Goal: Task Accomplishment & Management: Manage account settings

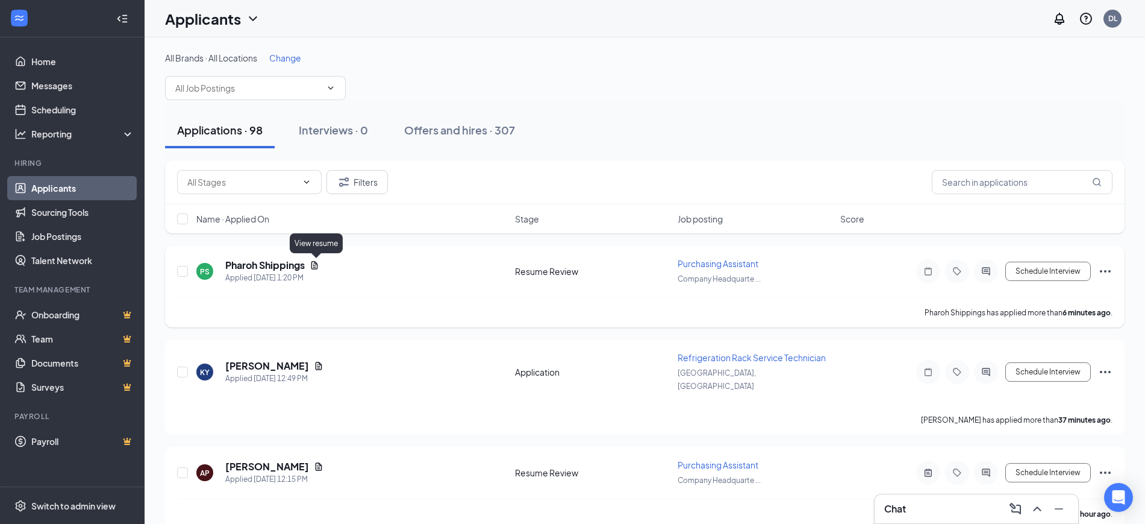
click at [319, 265] on icon "Document" at bounding box center [315, 265] width 10 height 10
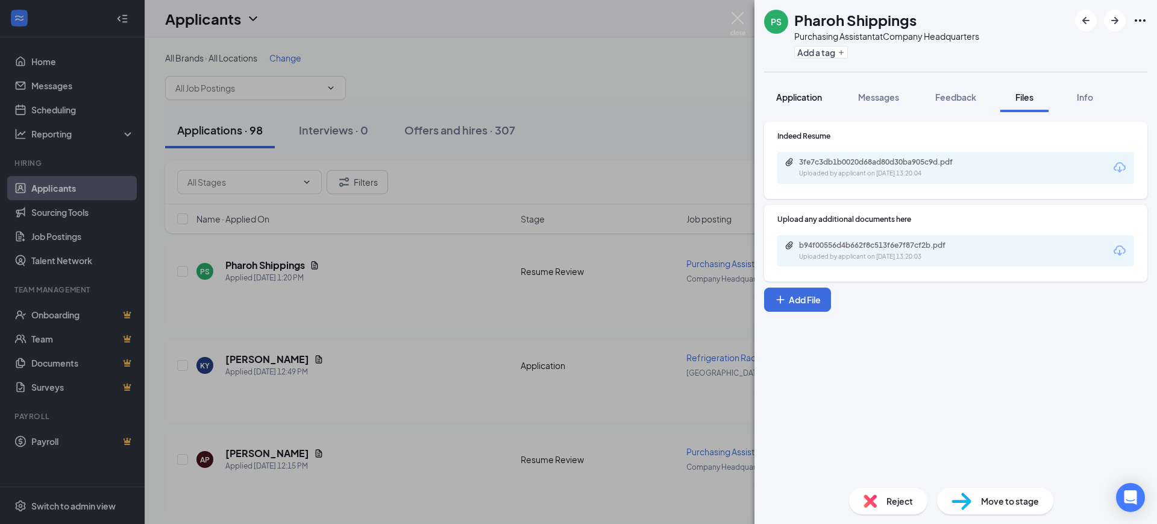
click at [809, 89] on button "Application" at bounding box center [799, 97] width 70 height 30
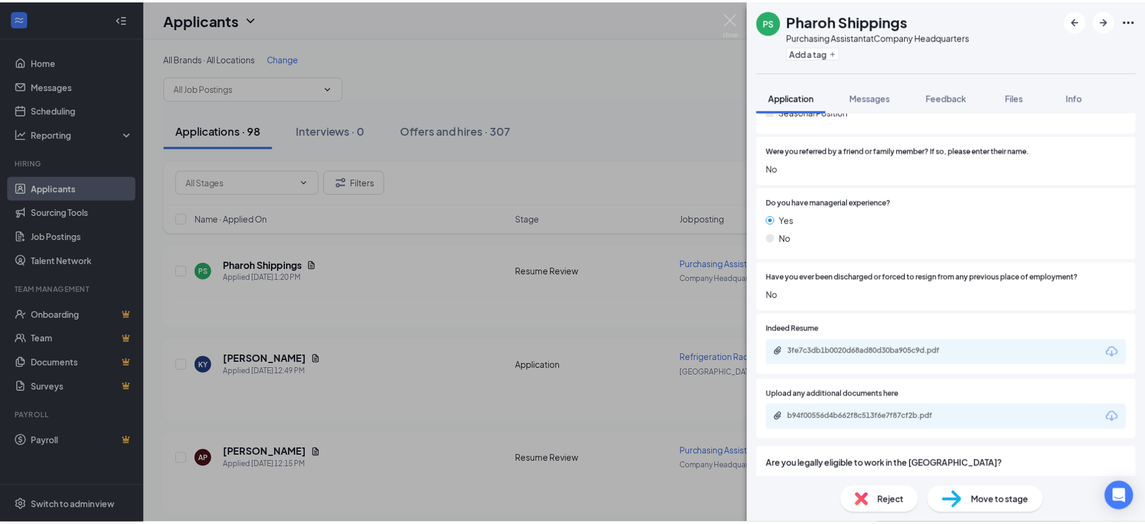
scroll to position [753, 0]
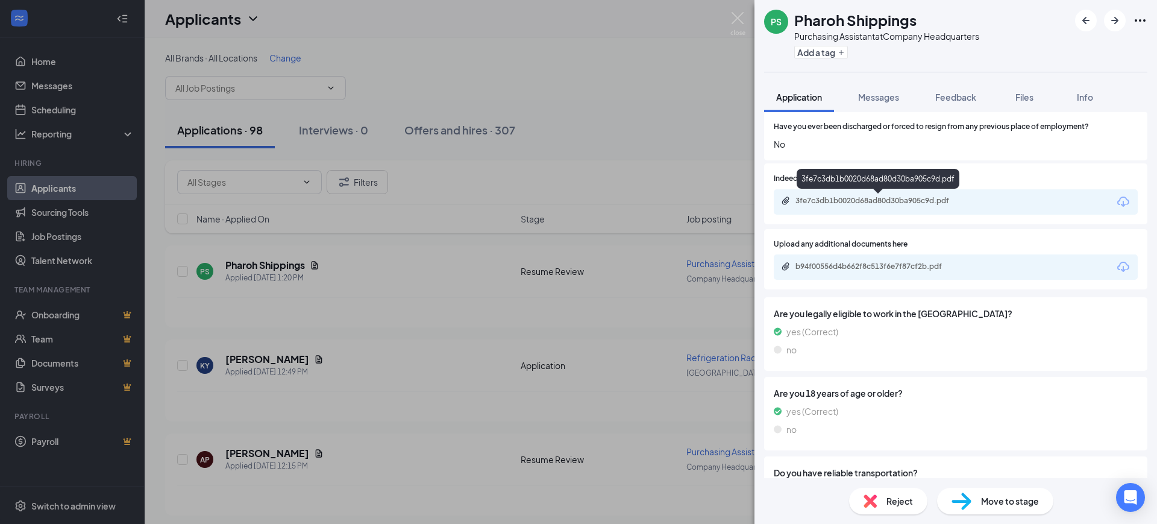
click at [878, 196] on div "3fe7c3db1b0020d68ad80d30ba905c9d.pdf" at bounding box center [879, 201] width 169 height 10
click at [627, 264] on div "PS Pharoh Shippings Purchasing Assistant at Company Headquarters Add a tag Appl…" at bounding box center [578, 262] width 1157 height 524
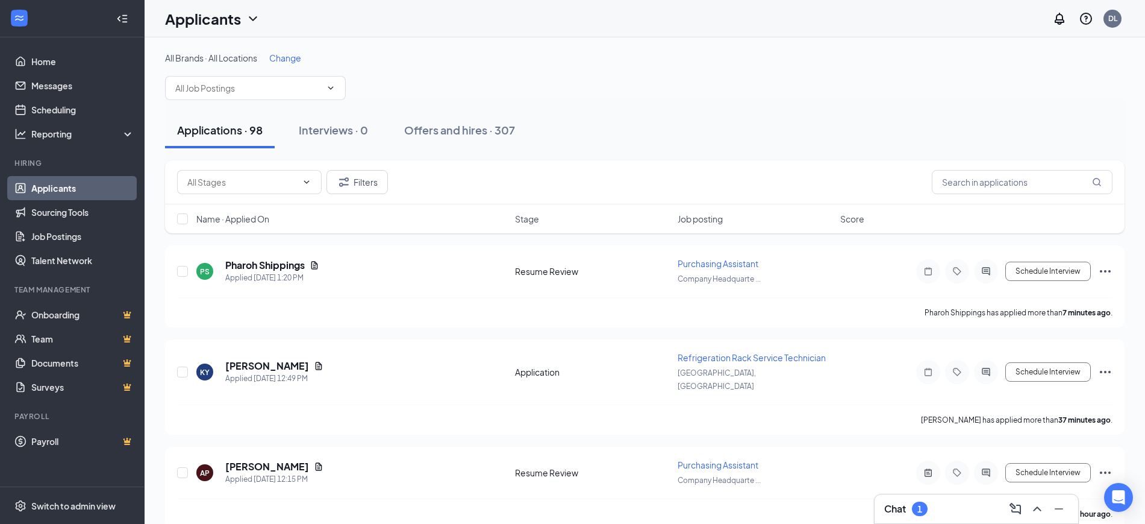
click at [931, 498] on div "Chat 1" at bounding box center [977, 508] width 204 height 29
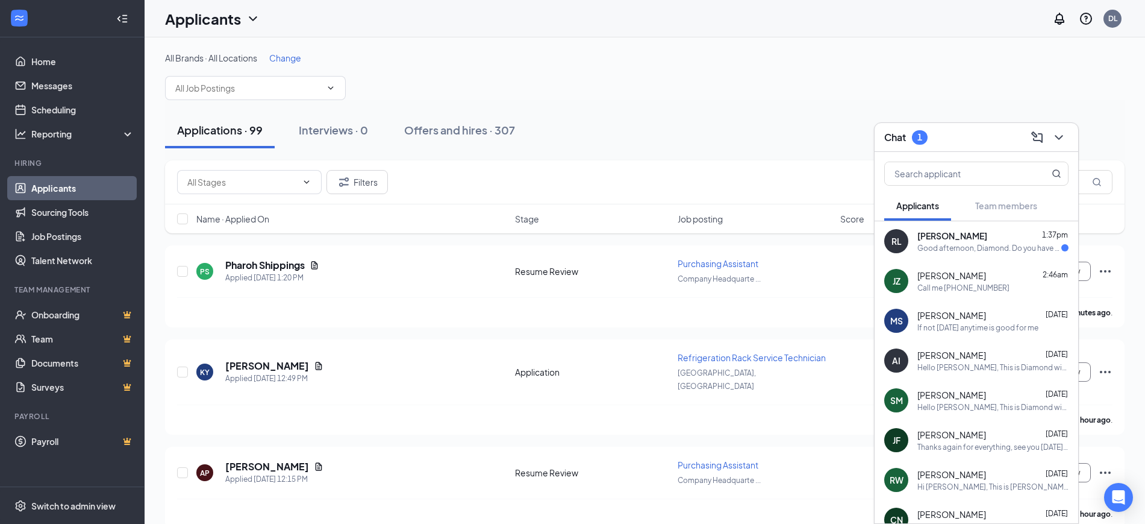
click at [956, 250] on div "Good afternoon, Diamond. Do you have a time for [DATE] video call? Or are you g…" at bounding box center [990, 248] width 144 height 10
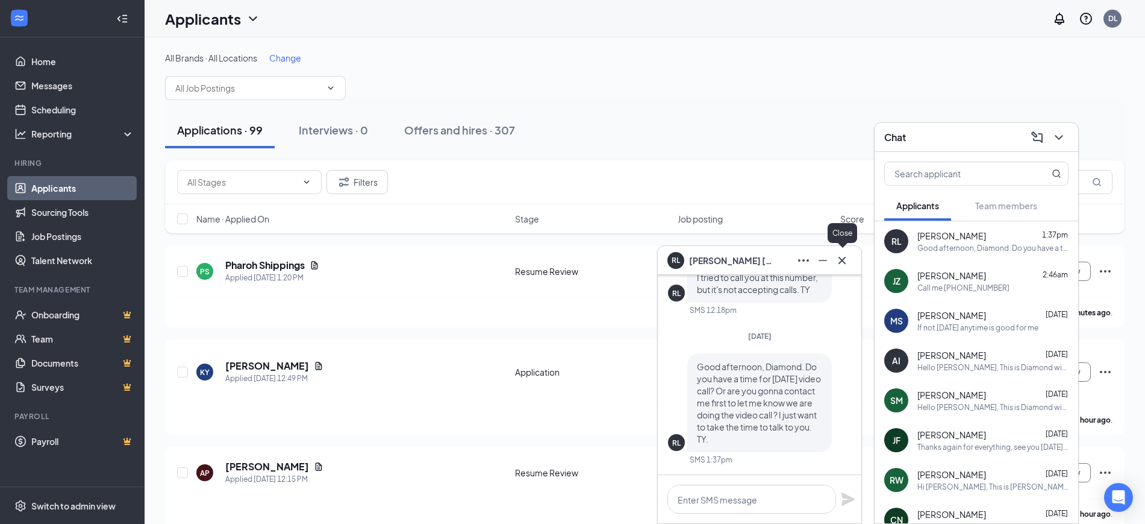
click at [845, 260] on icon "Cross" at bounding box center [842, 260] width 14 height 14
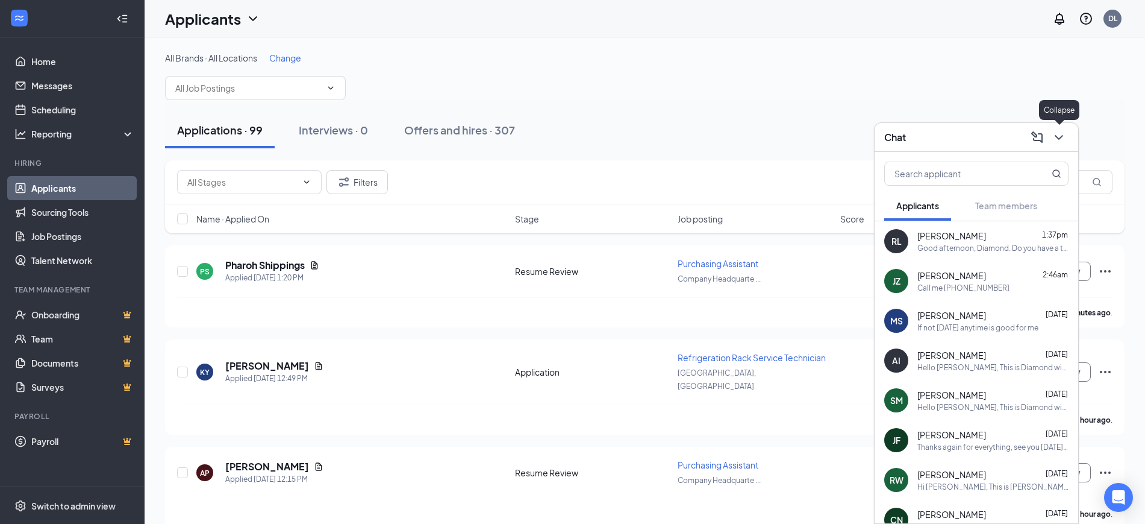
click at [1065, 140] on icon "ChevronDown" at bounding box center [1059, 137] width 14 height 14
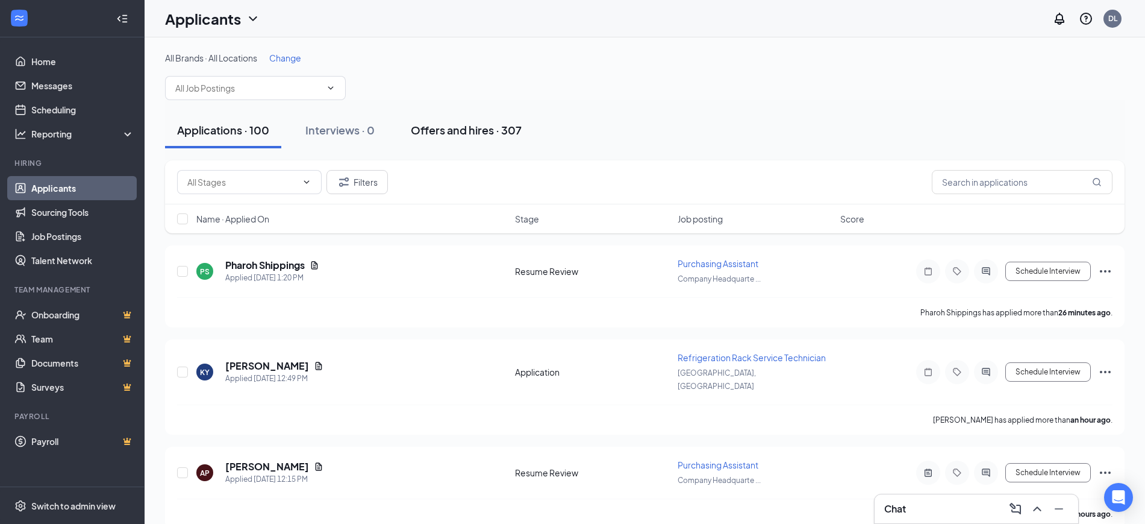
click at [441, 135] on div "Offers and hires · 307" at bounding box center [466, 129] width 111 height 15
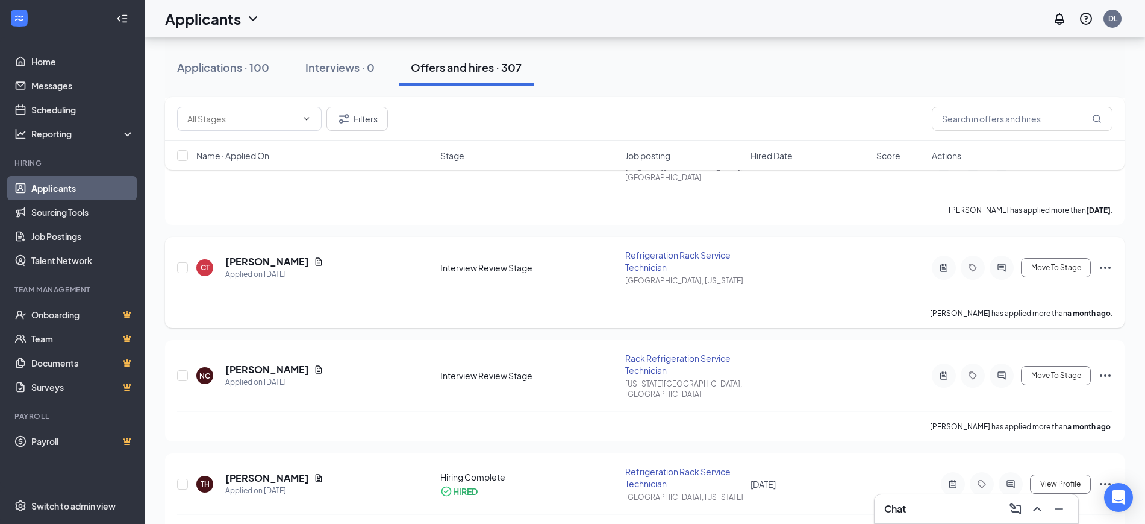
scroll to position [1054, 0]
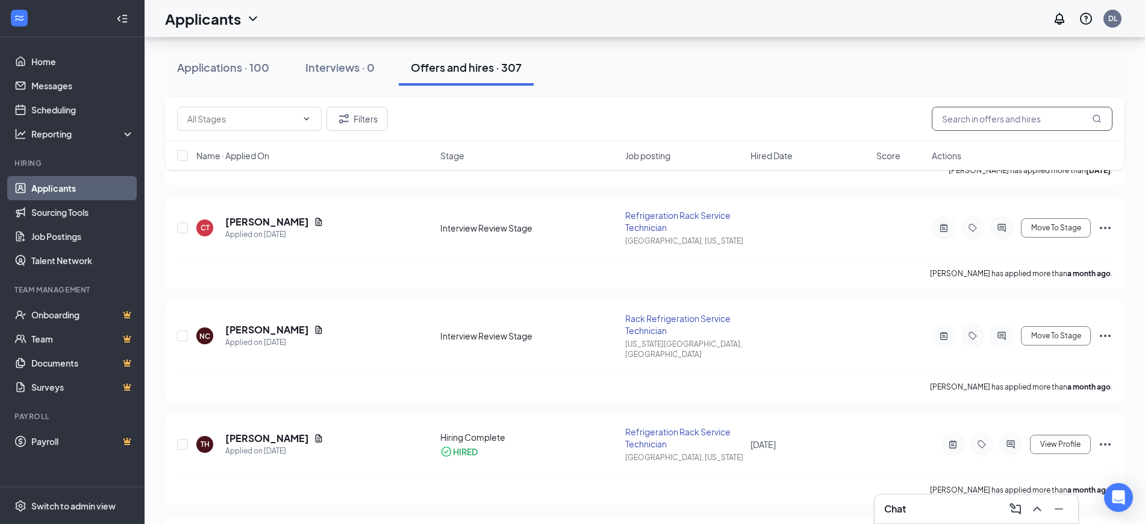
click at [1020, 128] on input "text" at bounding box center [1022, 119] width 181 height 24
click at [1019, 123] on input "text" at bounding box center [1022, 119] width 181 height 24
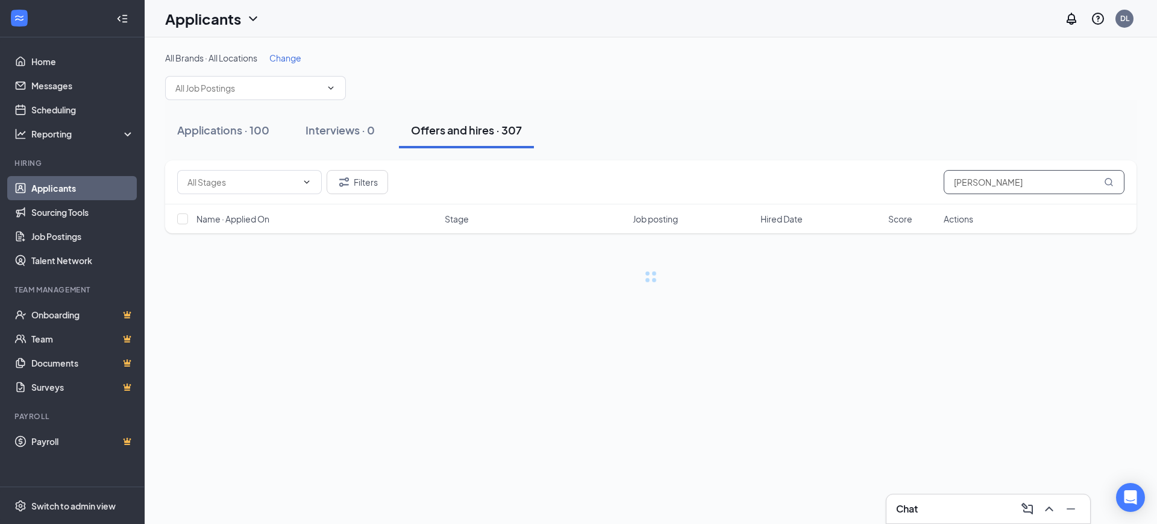
type input "[PERSON_NAME]"
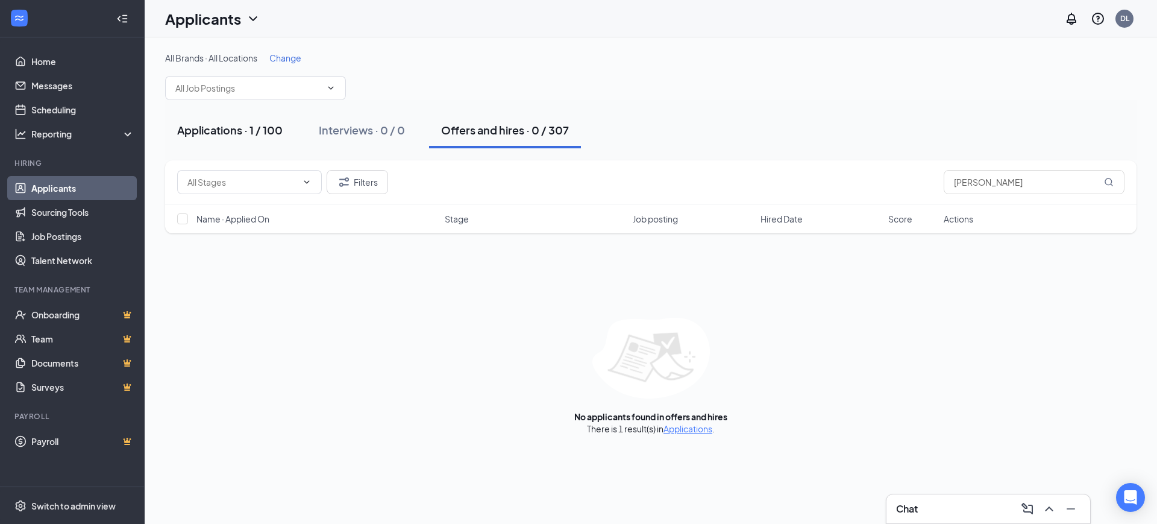
click at [213, 125] on div "Applications · 1 / 100" at bounding box center [229, 129] width 105 height 15
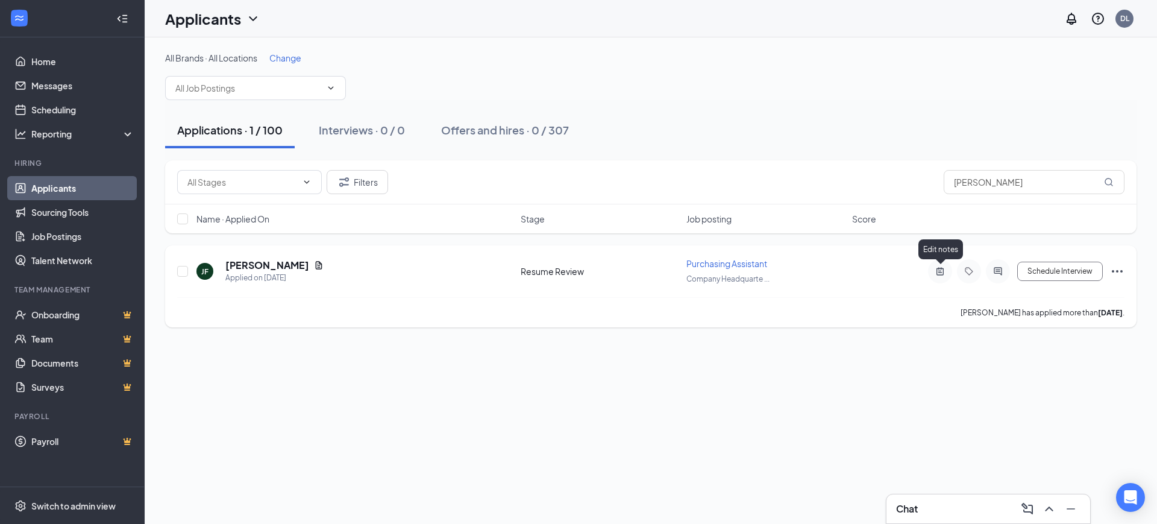
click at [939, 269] on icon "ActiveNote" at bounding box center [940, 271] width 14 height 10
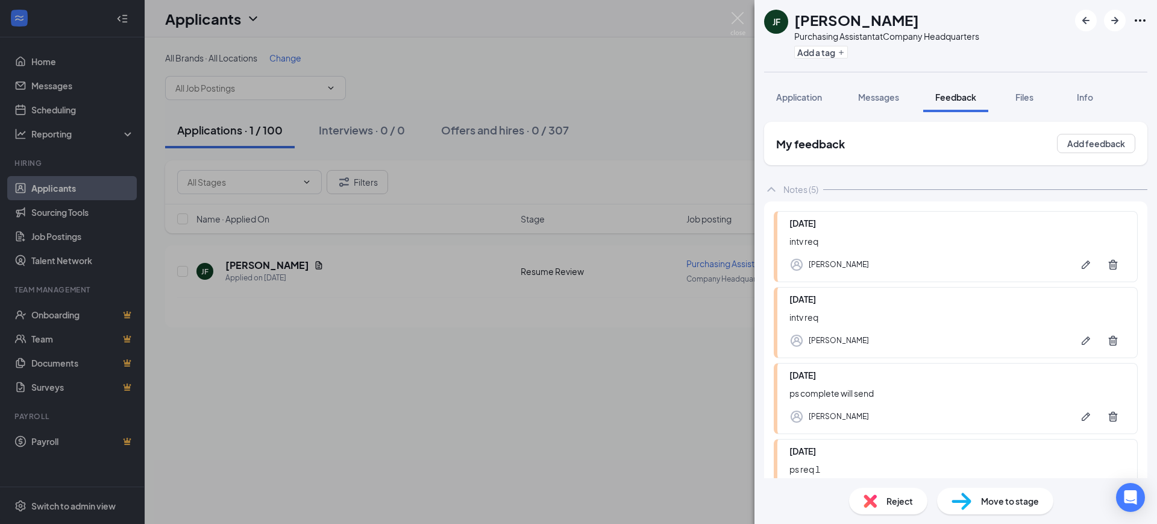
scroll to position [174, 0]
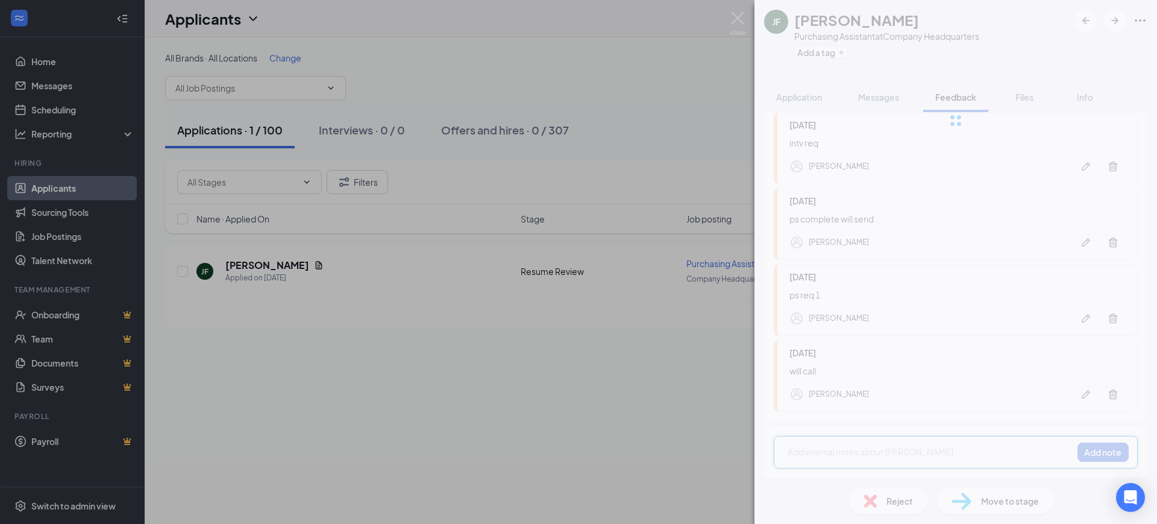
click at [846, 448] on div "[PERSON_NAME] Purchasing Assistant at Company Headquarters Add a tag Applicatio…" at bounding box center [955, 262] width 402 height 524
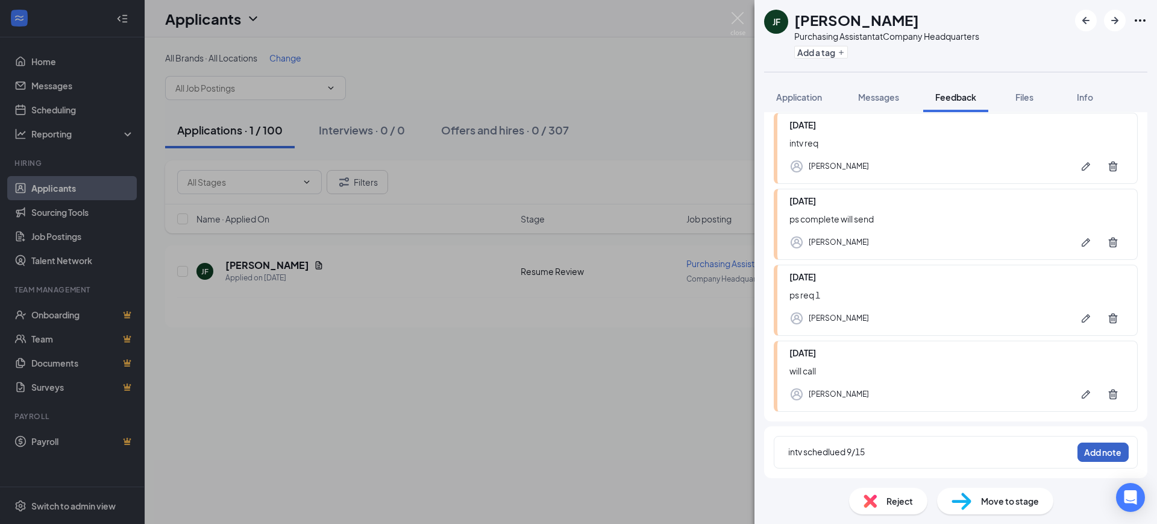
click at [1077, 455] on button "Add note" at bounding box center [1102, 451] width 51 height 19
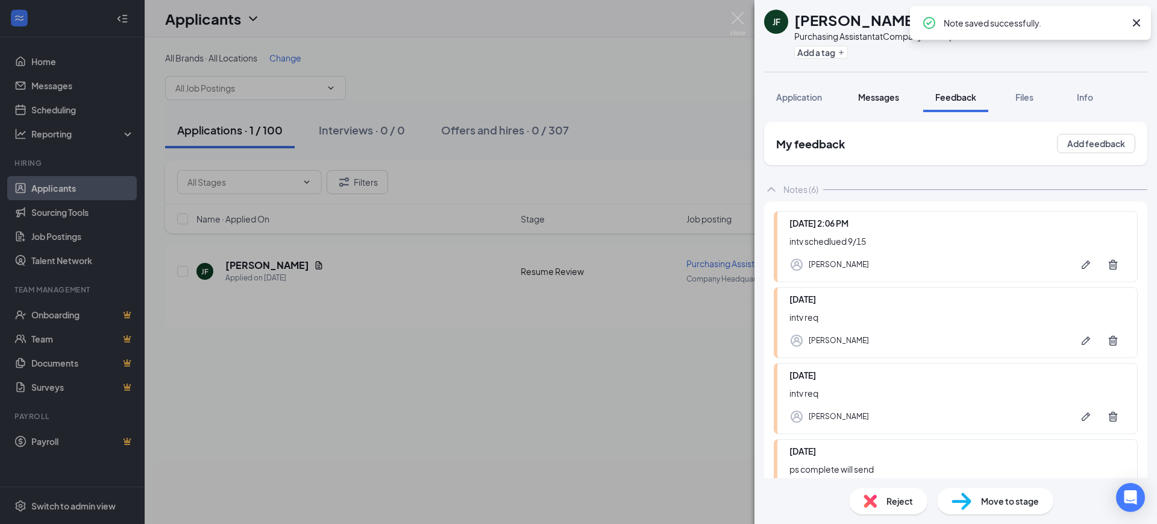
click at [1022, 100] on span "Files" at bounding box center [1024, 97] width 18 height 11
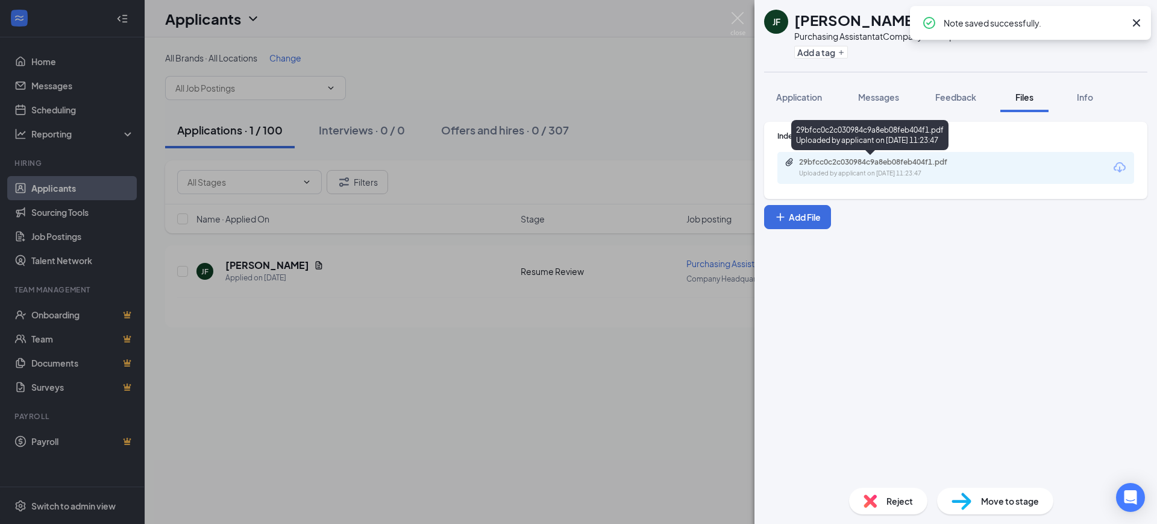
click at [881, 176] on div "Uploaded by applicant on [DATE] 11:23:47" at bounding box center [889, 174] width 181 height 10
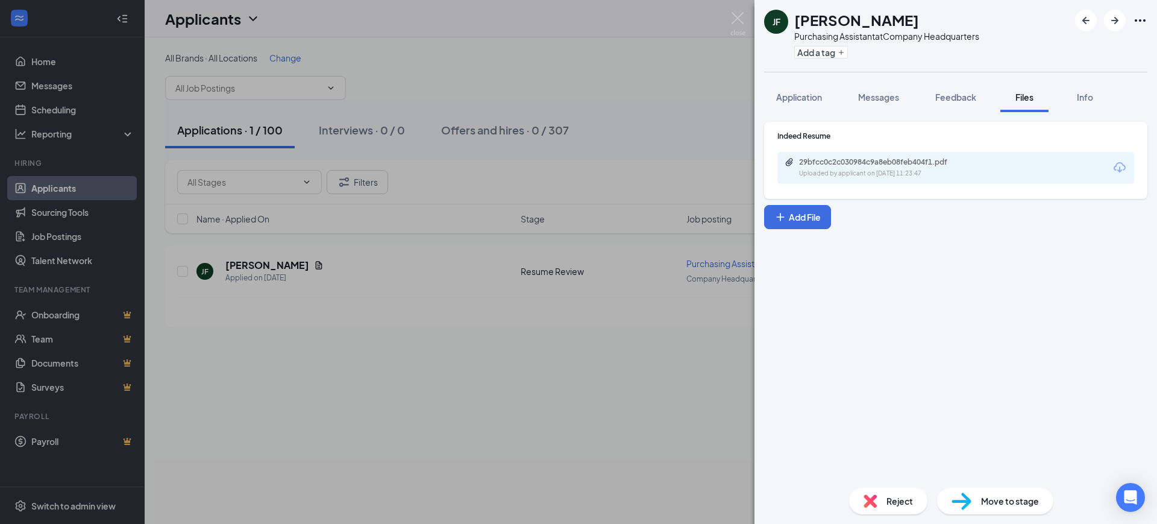
click at [710, 71] on div "[PERSON_NAME] Purchasing Assistant at Company Headquarters Add a tag Applicatio…" at bounding box center [578, 262] width 1157 height 524
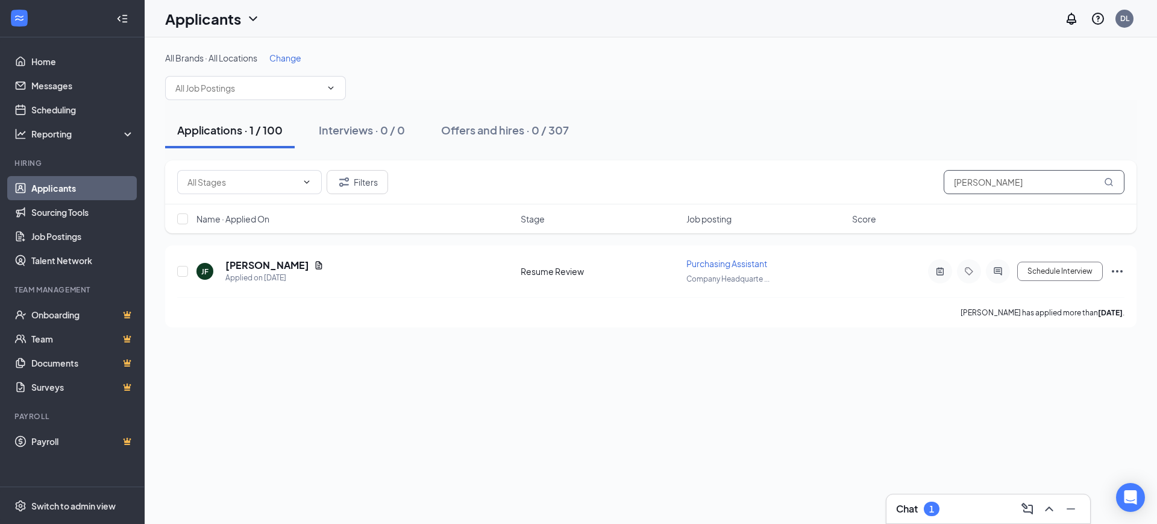
drag, startPoint x: 986, startPoint y: 185, endPoint x: 859, endPoint y: 192, distance: 126.7
click at [859, 192] on div "Filters [PERSON_NAME]" at bounding box center [650, 182] width 947 height 24
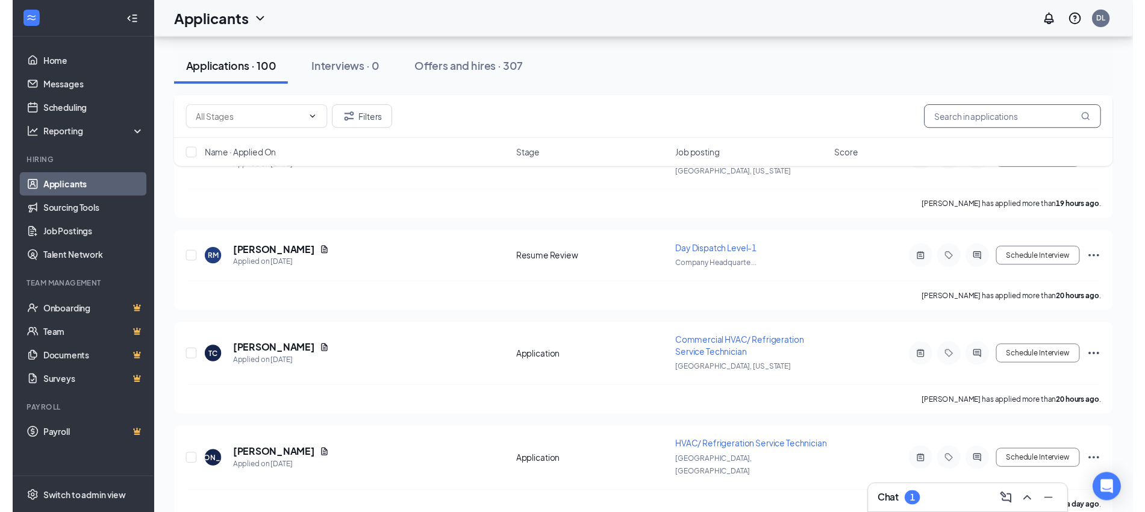
scroll to position [2658, 0]
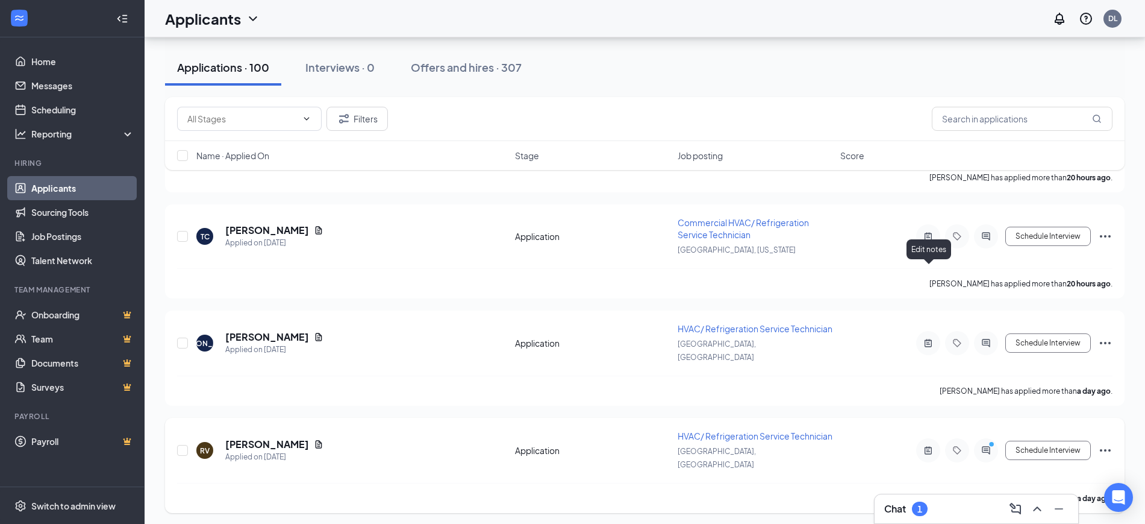
click at [930, 445] on icon "ActiveNote" at bounding box center [928, 450] width 14 height 10
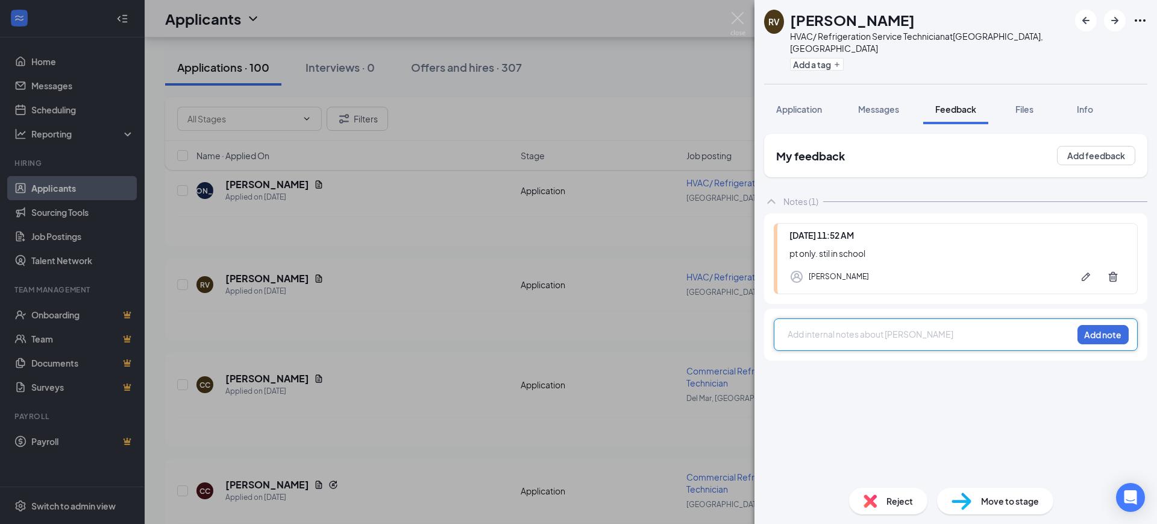
click at [601, 365] on div "RV [PERSON_NAME] HVAC/ Refrigeration Service Technician at [GEOGRAPHIC_DATA], […" at bounding box center [578, 262] width 1157 height 524
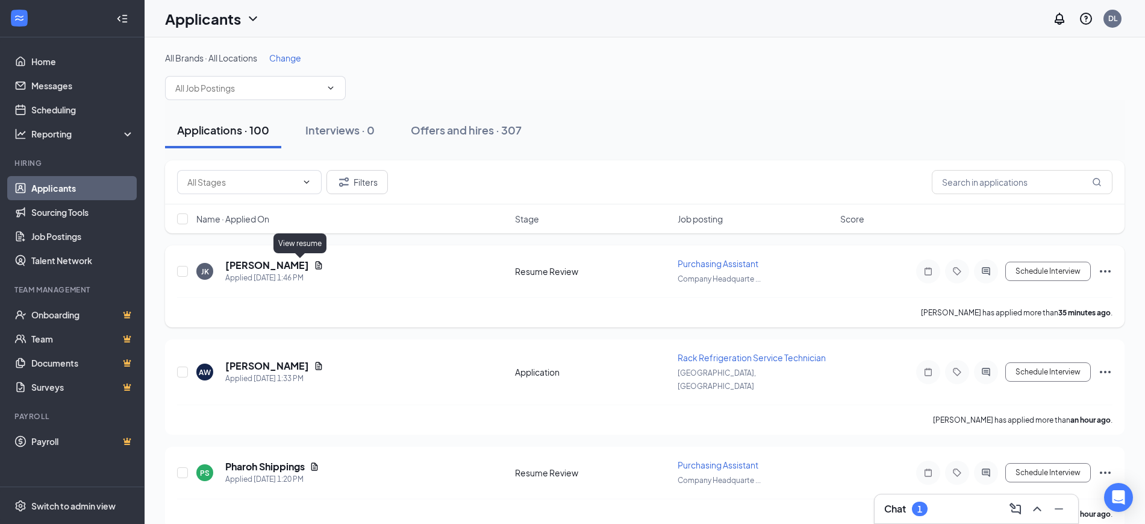
click at [316, 262] on icon "Document" at bounding box center [319, 265] width 7 height 8
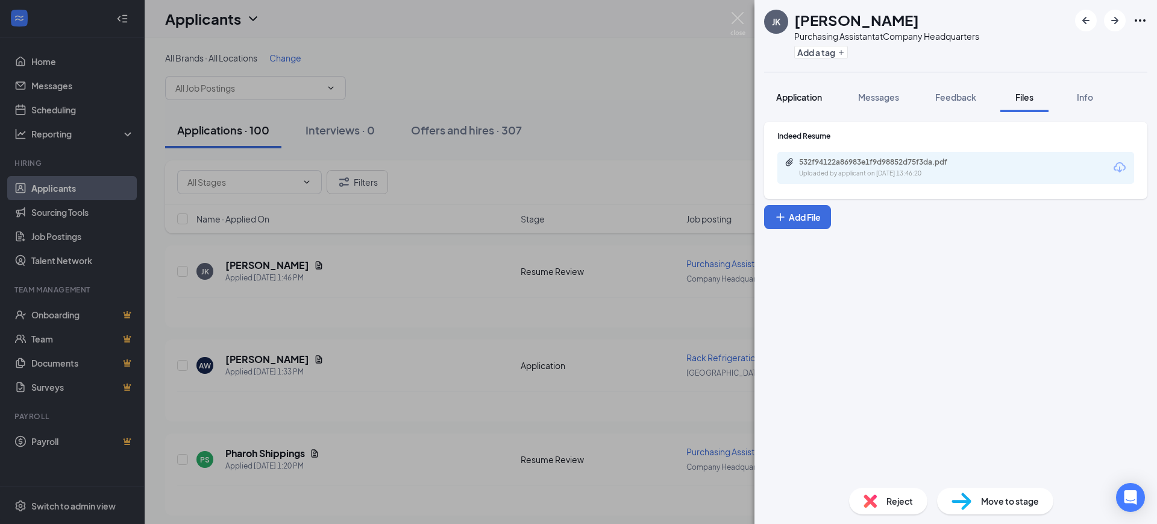
click at [818, 96] on span "Application" at bounding box center [799, 97] width 46 height 11
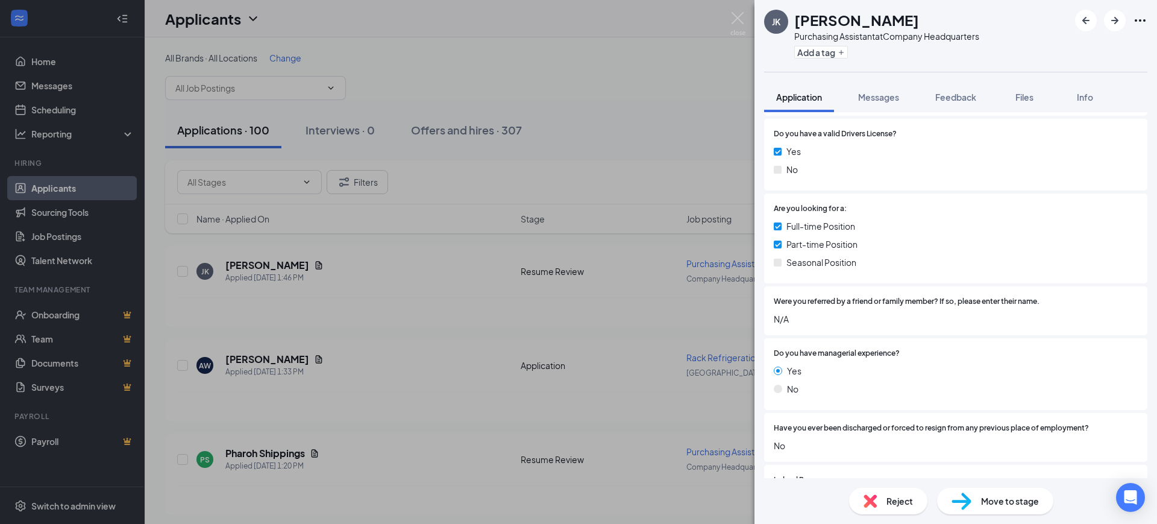
scroll to position [602, 0]
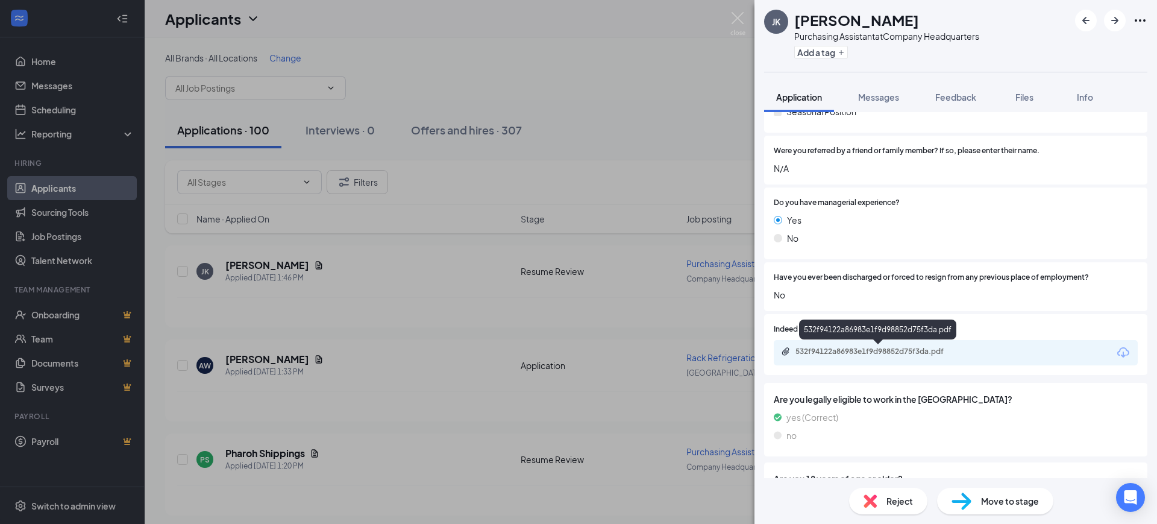
click at [877, 357] on div "532f94122a86983e1f9d98852d75f3da.pdf" at bounding box center [878, 351] width 195 height 11
click at [1110, 20] on icon "ArrowRight" at bounding box center [1114, 20] width 14 height 14
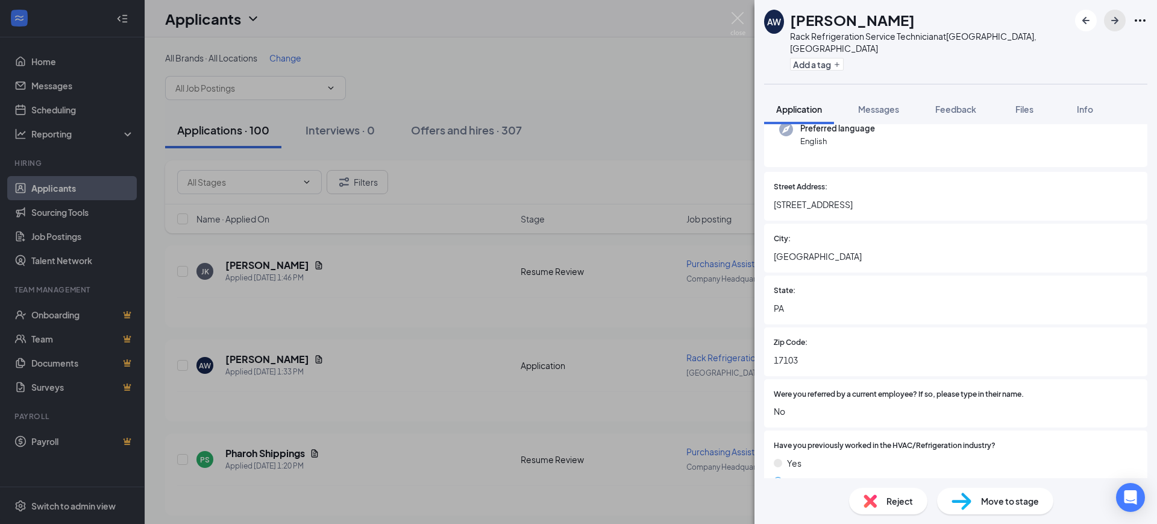
scroll to position [301, 0]
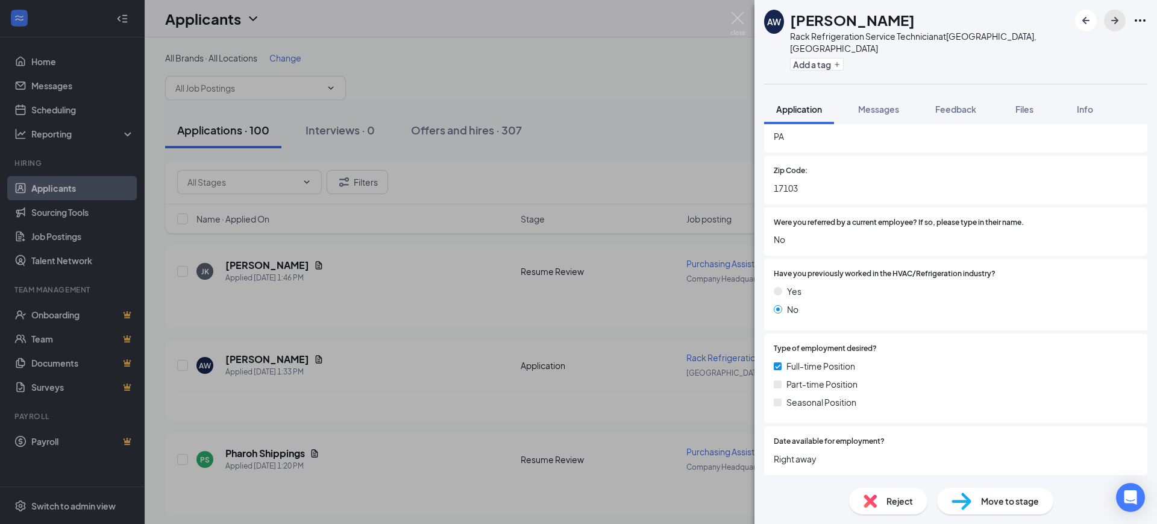
click at [1110, 27] on icon "ArrowRight" at bounding box center [1114, 20] width 14 height 14
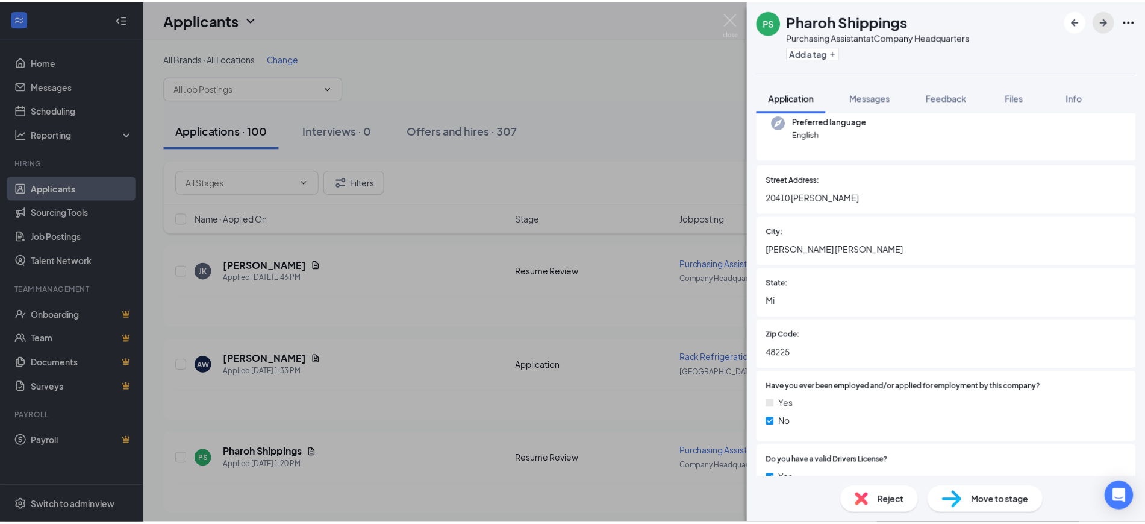
scroll to position [151, 0]
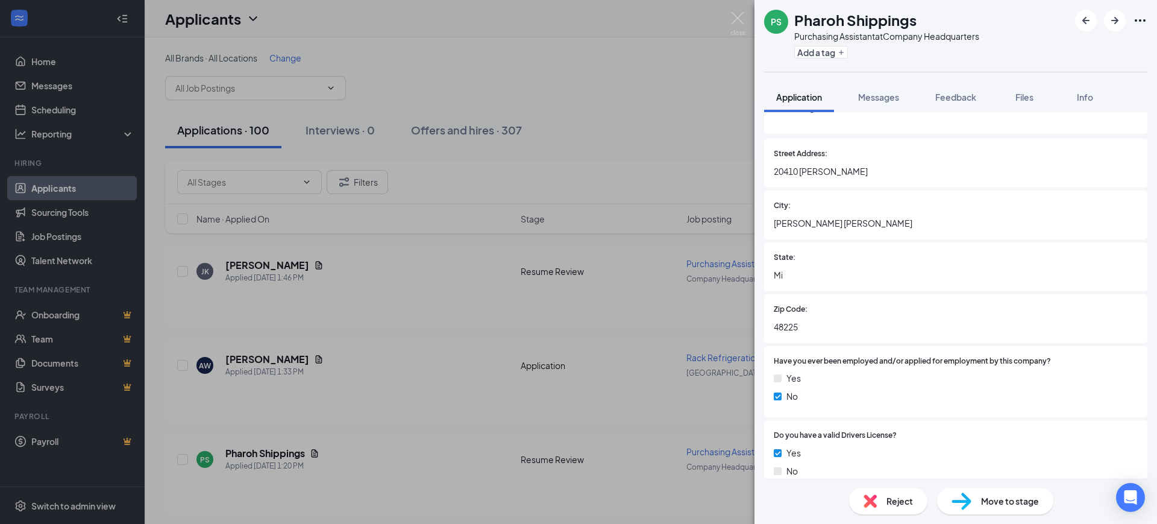
click at [386, 364] on div "PS Pharoh Shippings Purchasing Assistant at Company Headquarters Add a tag Appl…" at bounding box center [578, 262] width 1157 height 524
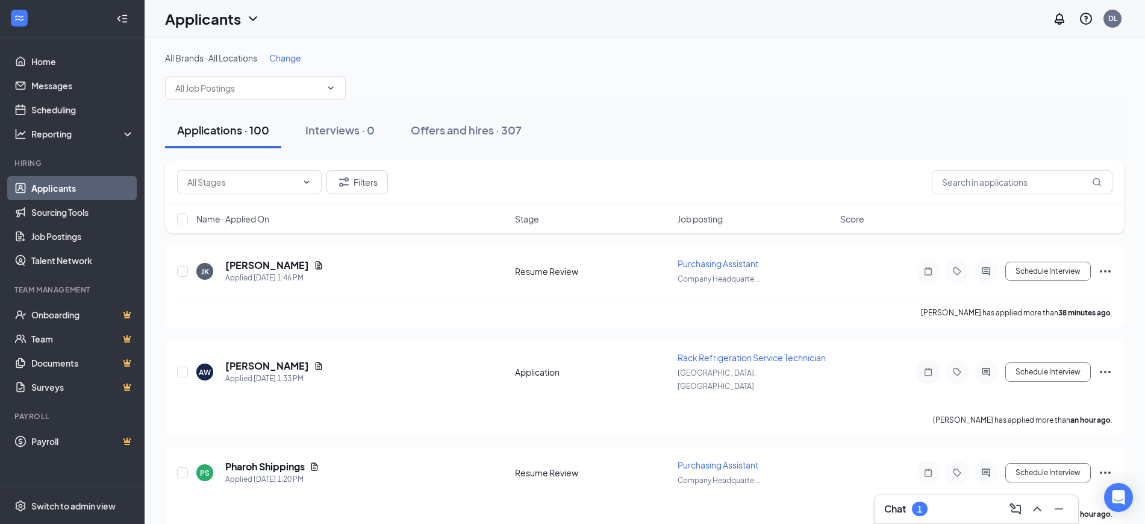
click at [949, 509] on div "Chat 1" at bounding box center [976, 508] width 184 height 19
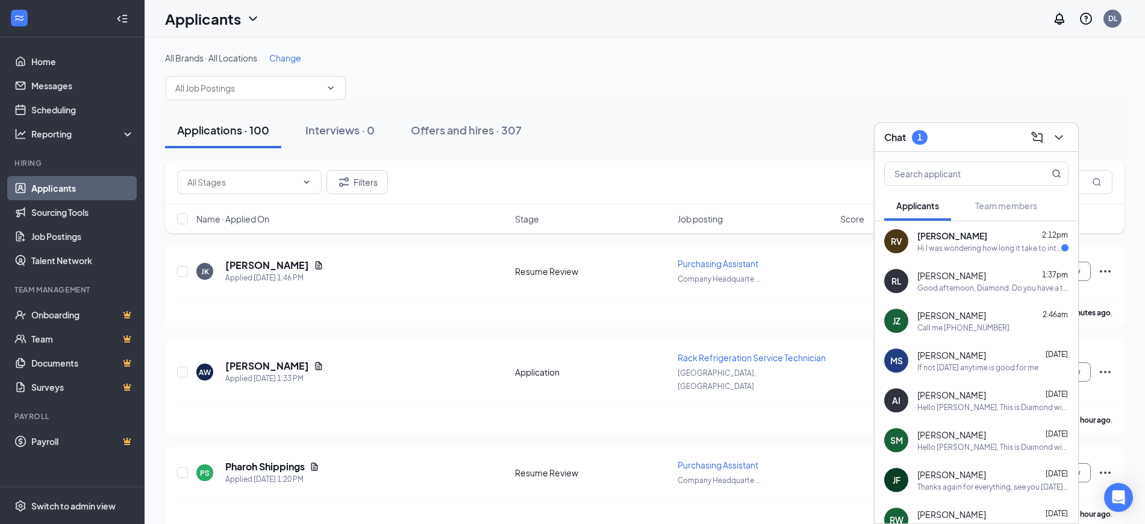
click at [953, 243] on div "Hi I was wondering how long it take to interview somos?" at bounding box center [990, 248] width 144 height 10
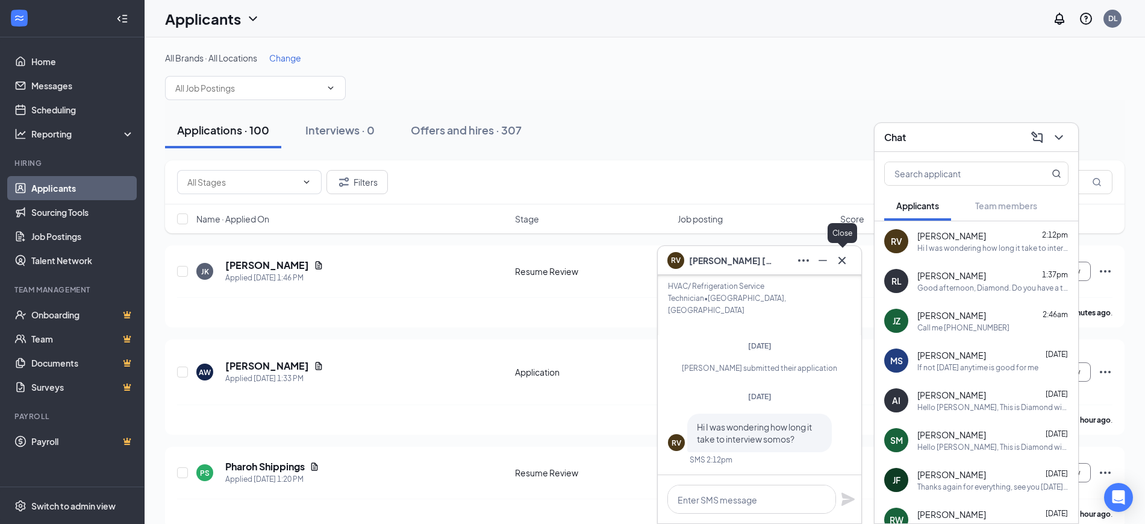
click at [843, 255] on icon "Cross" at bounding box center [842, 260] width 14 height 14
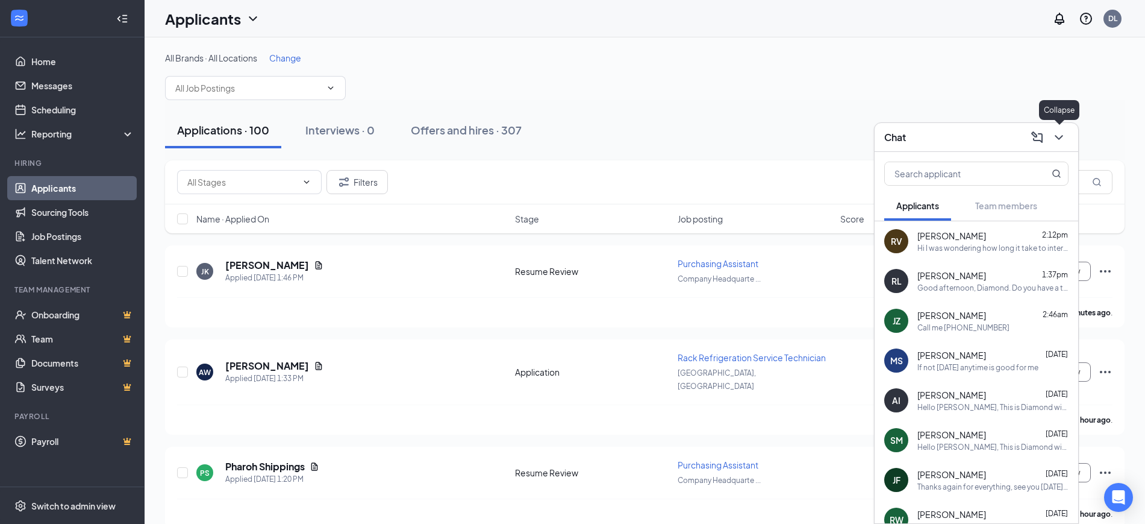
click at [1065, 134] on icon "ChevronDown" at bounding box center [1059, 137] width 14 height 14
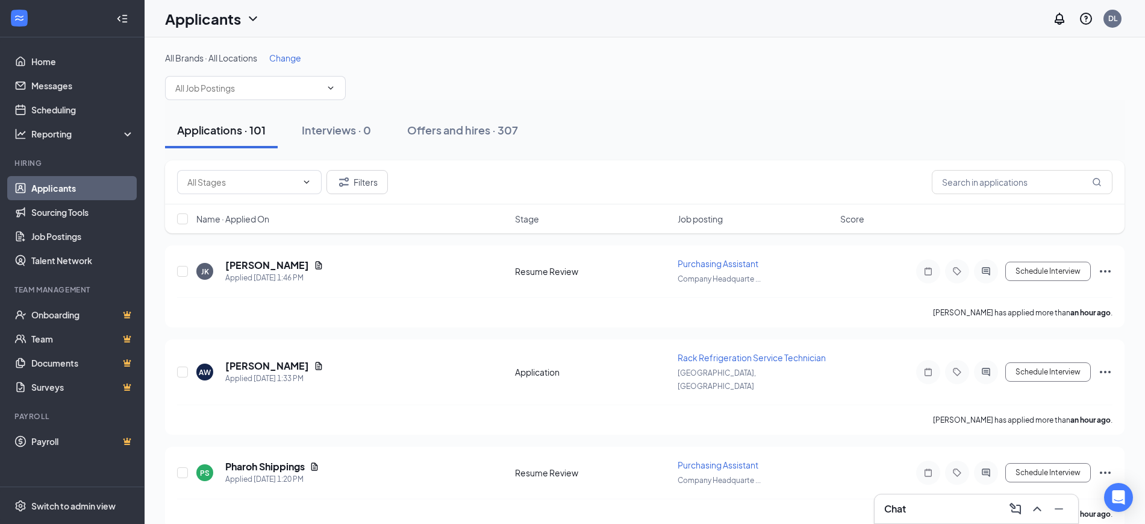
drag, startPoint x: 1068, startPoint y: 141, endPoint x: 1063, endPoint y: 161, distance: 21.2
click at [1066, 146] on div "Applications · 101 Interviews · 0 Offers and hires · 307" at bounding box center [645, 130] width 960 height 36
click at [1028, 185] on input "text" at bounding box center [1022, 182] width 181 height 24
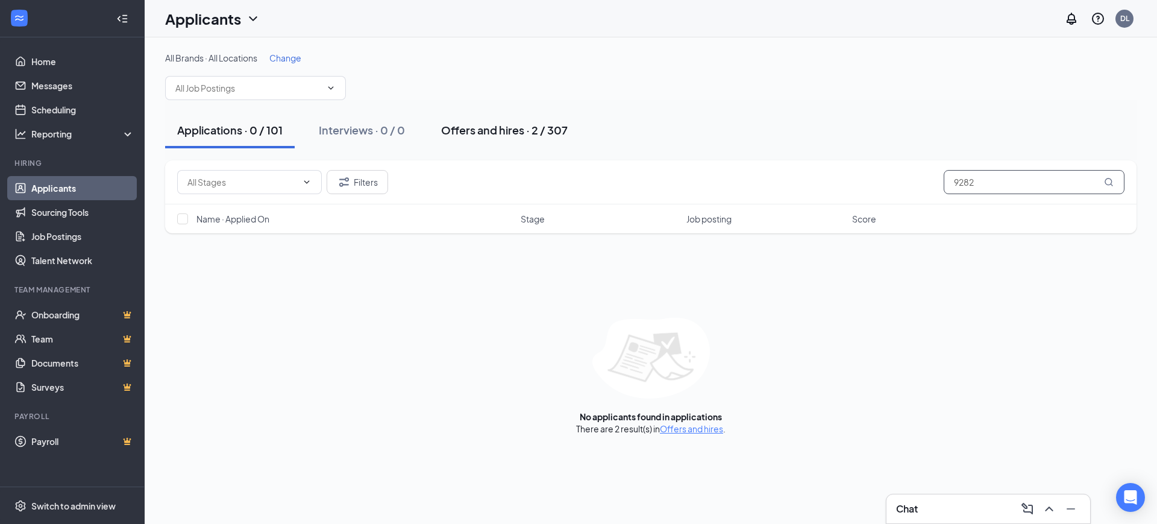
type input "9282"
click at [458, 132] on div "Offers and hires · 2 / 307" at bounding box center [504, 129] width 127 height 15
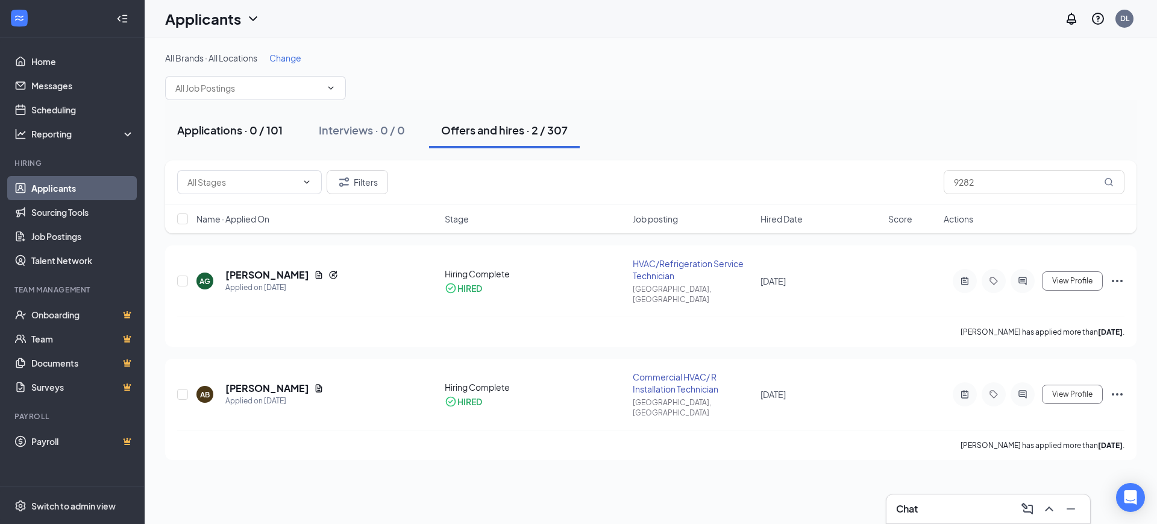
click at [229, 133] on div "Applications · 0 / 101" at bounding box center [229, 129] width 105 height 15
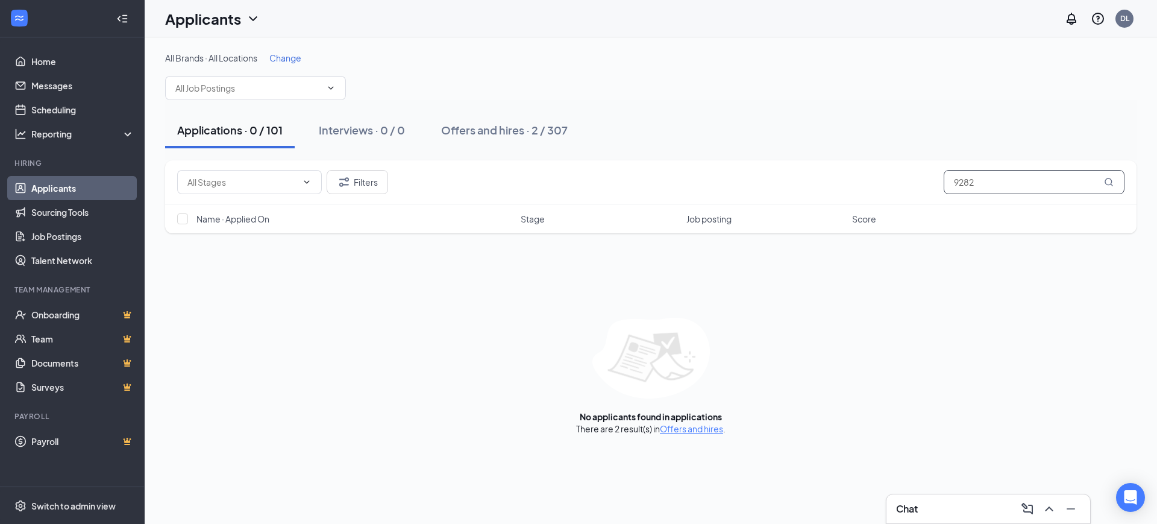
drag, startPoint x: 972, startPoint y: 187, endPoint x: 743, endPoint y: 189, distance: 228.9
click at [746, 189] on div "Filters 9282" at bounding box center [650, 182] width 947 height 24
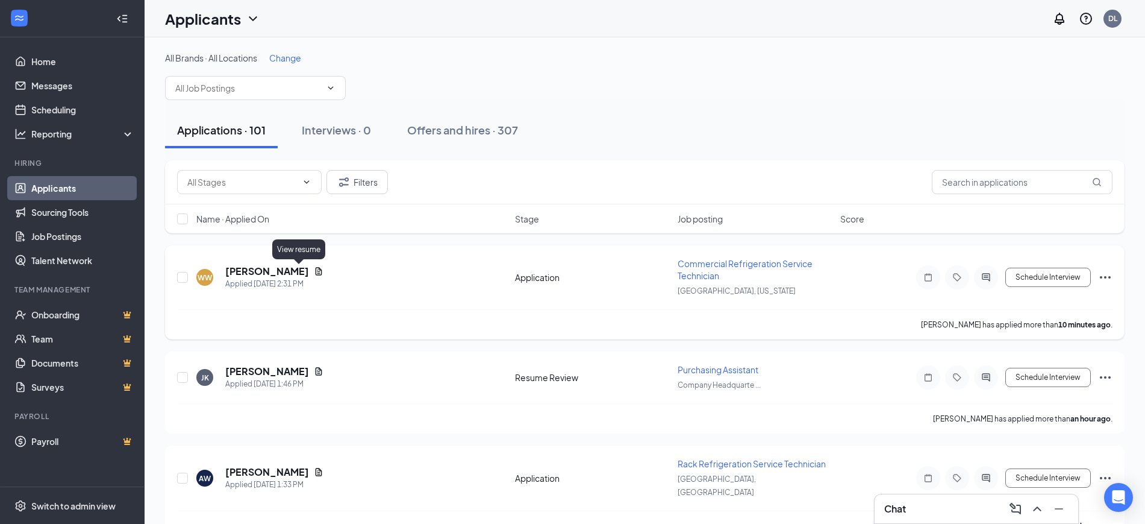
click at [314, 268] on icon "Document" at bounding box center [319, 271] width 10 height 10
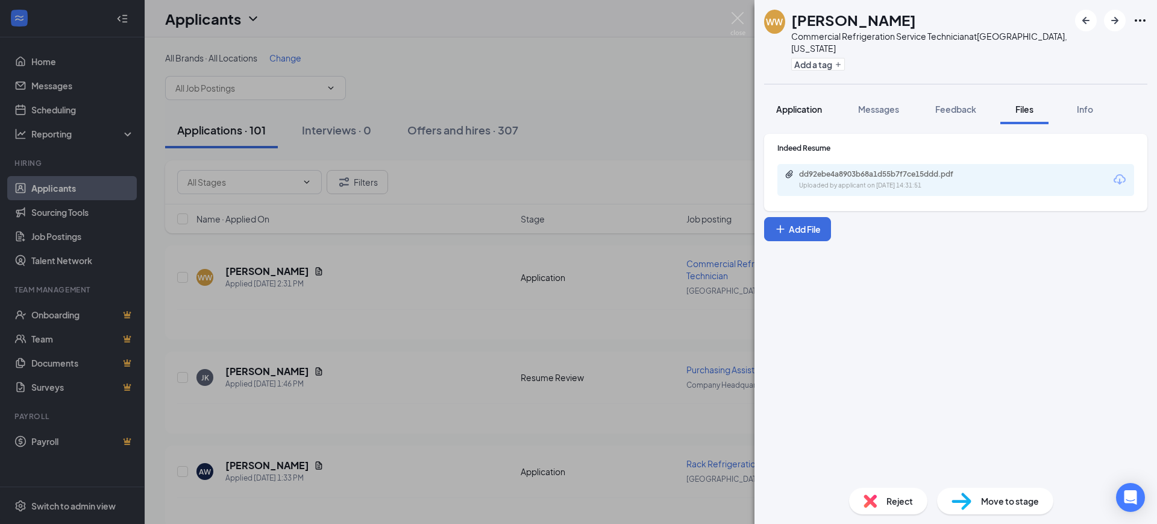
click at [808, 94] on button "Application" at bounding box center [799, 109] width 70 height 30
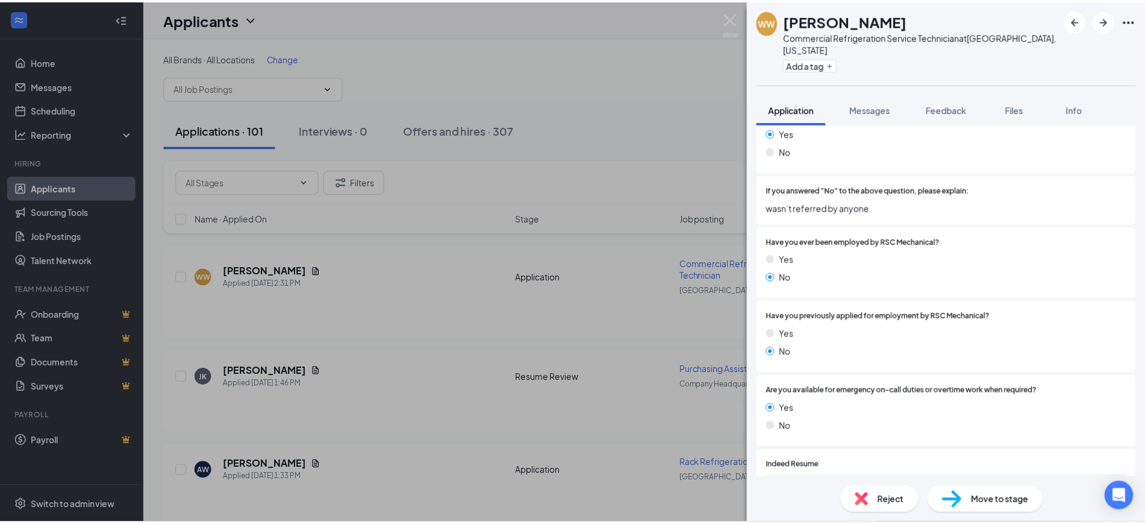
scroll to position [904, 0]
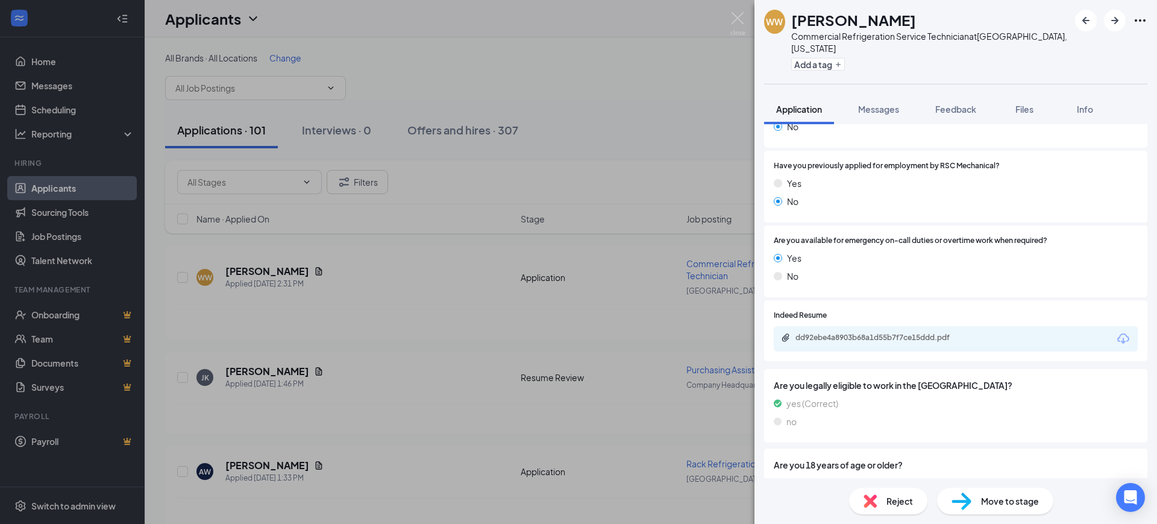
click at [868, 333] on div "dd92ebe4a8903b68a1d55b7f7ce15ddd.pdf" at bounding box center [879, 338] width 169 height 10
click at [490, 238] on div "WW William Walsh Commercial Refrigeration Service Technician at Cincinnati, Ohi…" at bounding box center [578, 262] width 1157 height 524
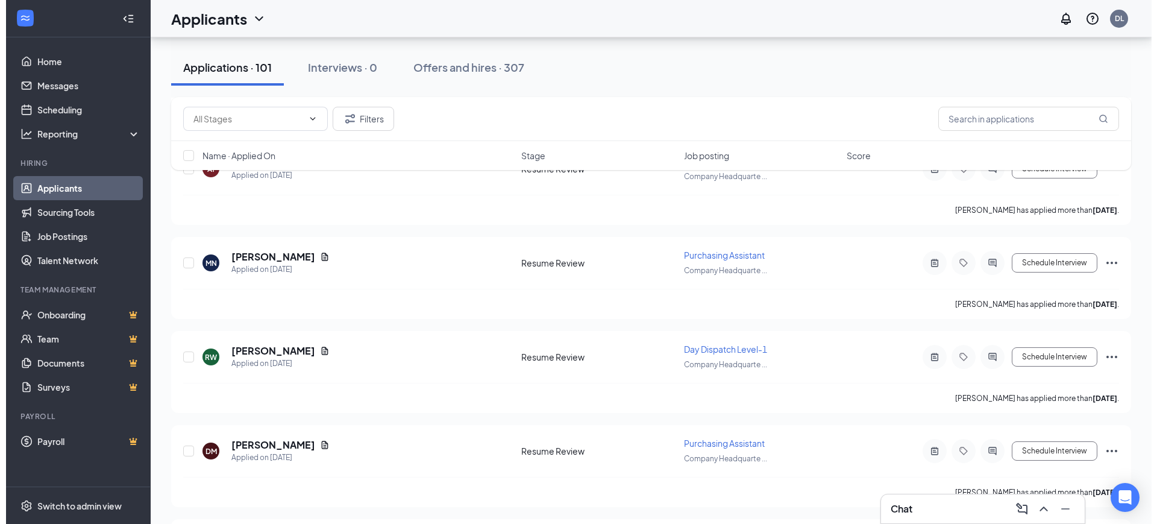
scroll to position [9650, 0]
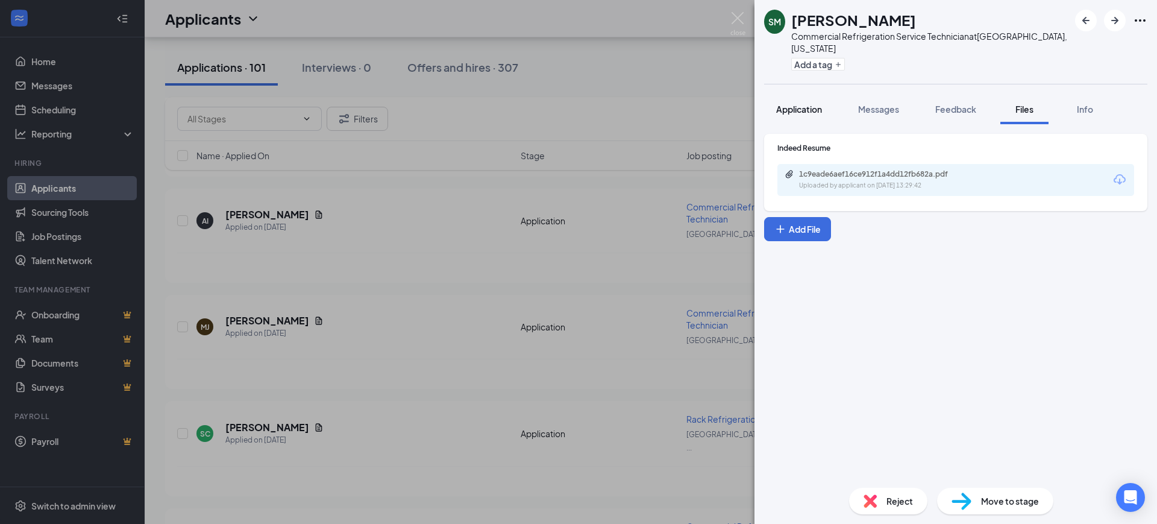
click at [791, 104] on span "Application" at bounding box center [799, 109] width 46 height 11
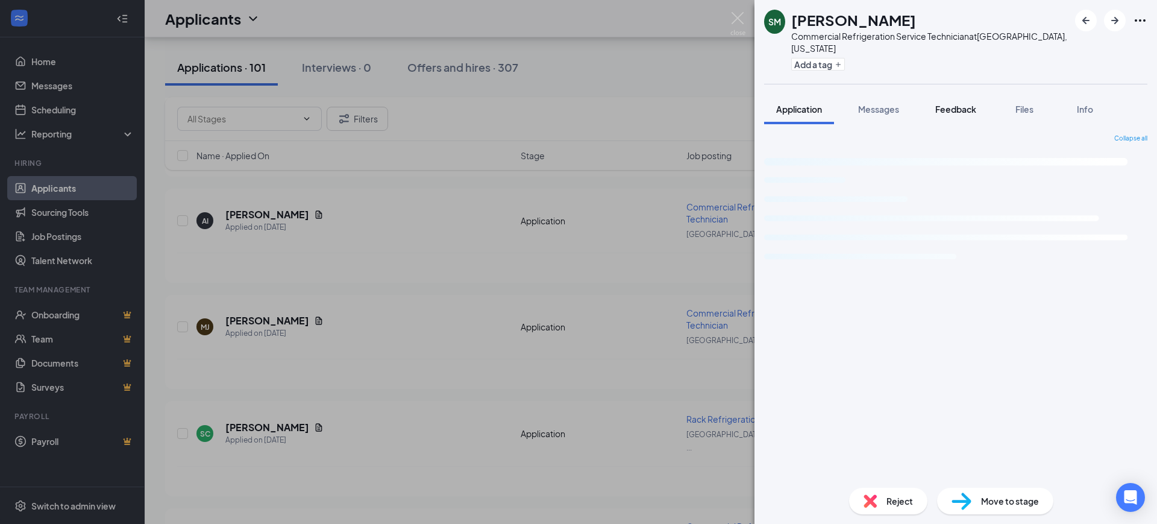
click at [960, 94] on button "Feedback" at bounding box center [955, 109] width 65 height 30
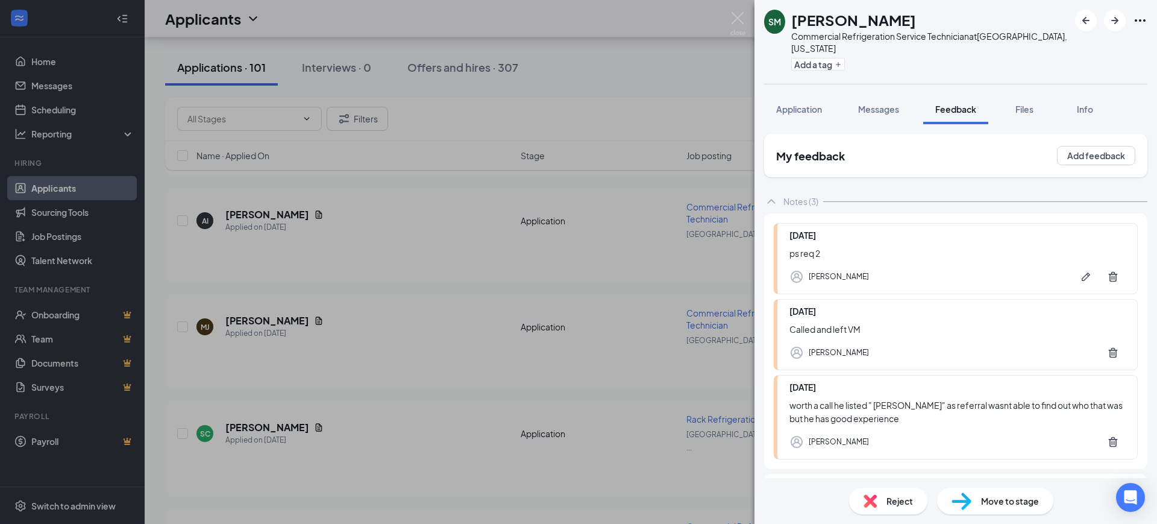
click at [888, 508] on div "Reject" at bounding box center [888, 500] width 78 height 27
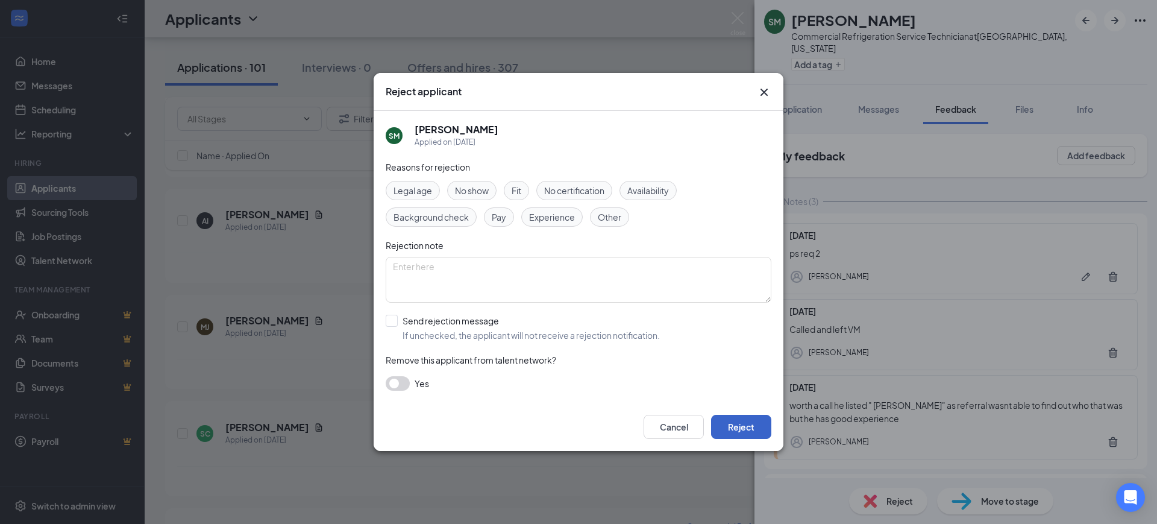
click at [745, 427] on button "Reject" at bounding box center [741, 426] width 60 height 24
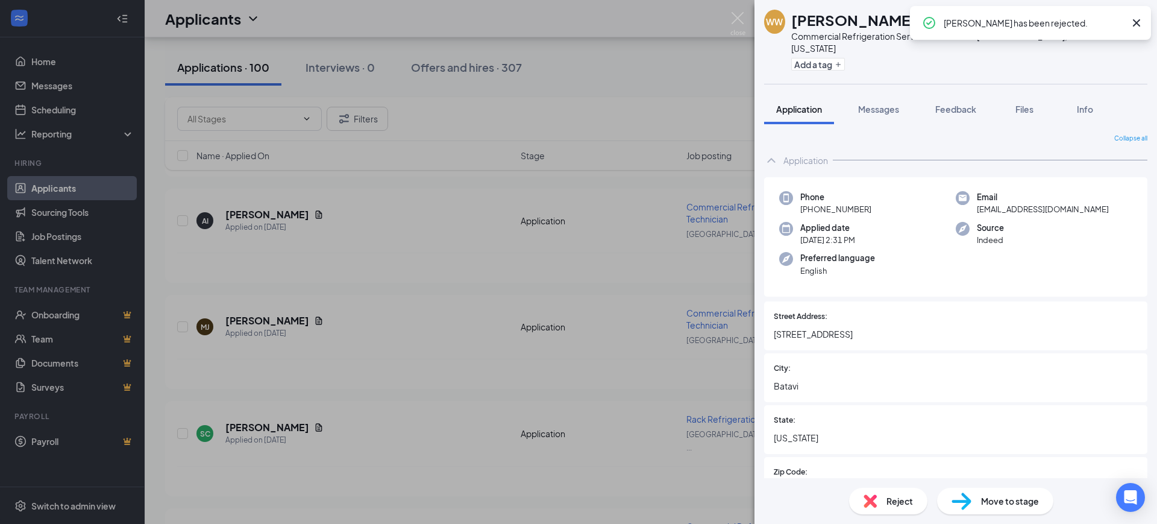
click at [543, 441] on div "WW William Walsh Commercial Refrigeration Service Technician at Cincinnati, Ohi…" at bounding box center [578, 262] width 1157 height 524
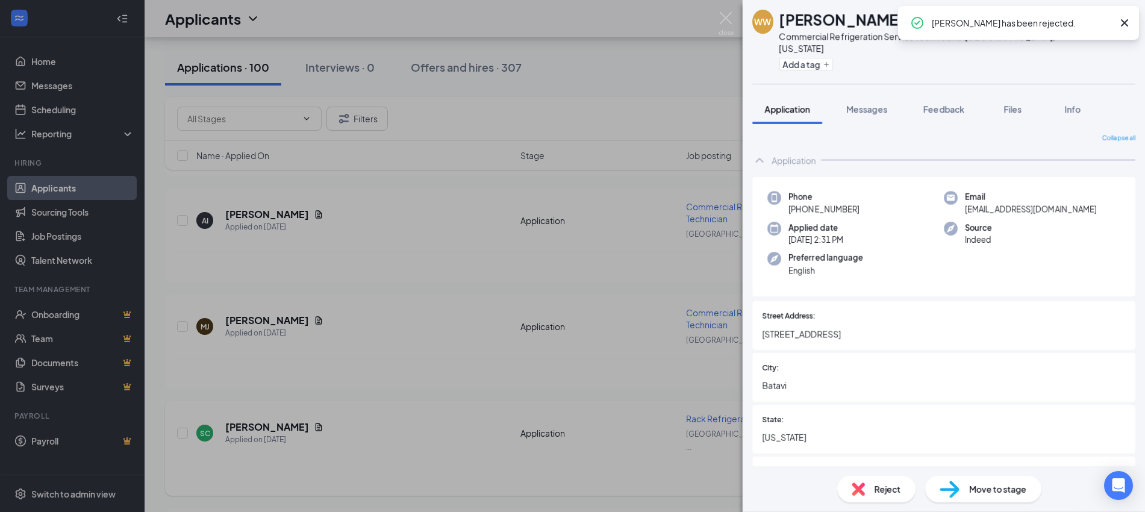
click at [514, 466] on div "Samuel Cruz has applied more than 14 days ago ." at bounding box center [650, 481] width 947 height 30
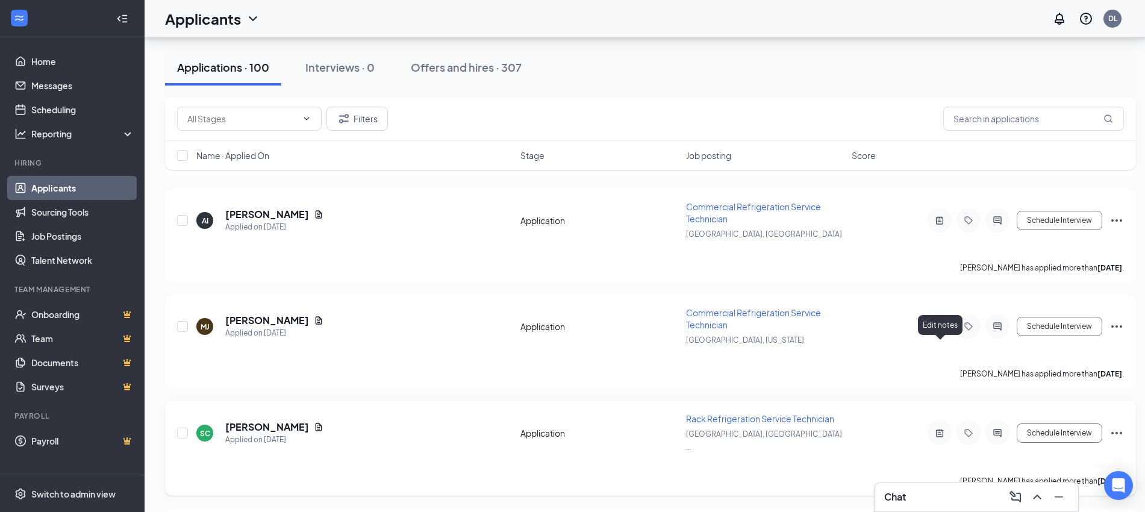
click at [943, 421] on div at bounding box center [940, 433] width 24 height 24
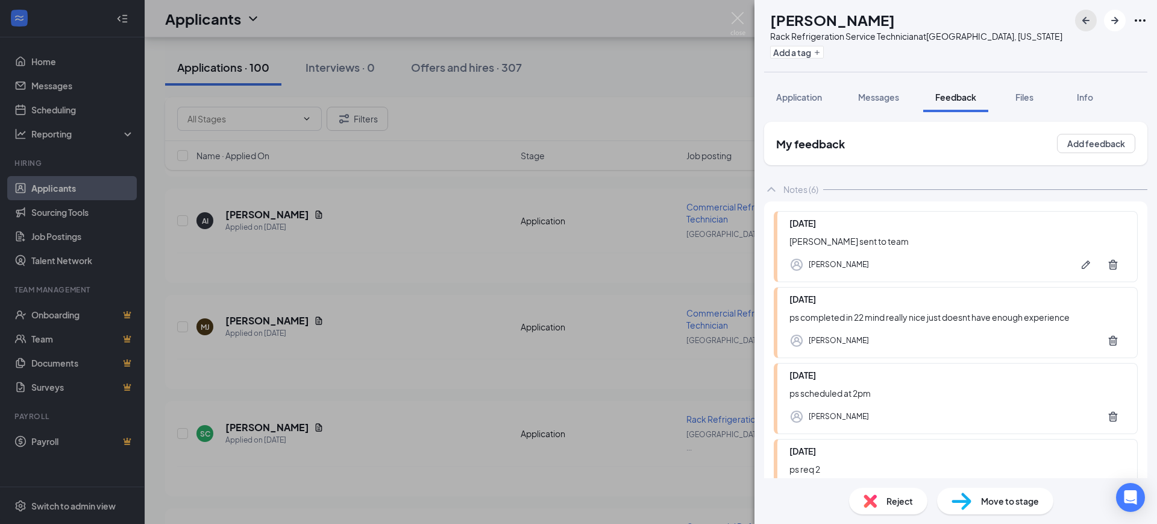
click at [1087, 23] on icon "ArrowLeftNew" at bounding box center [1085, 20] width 14 height 14
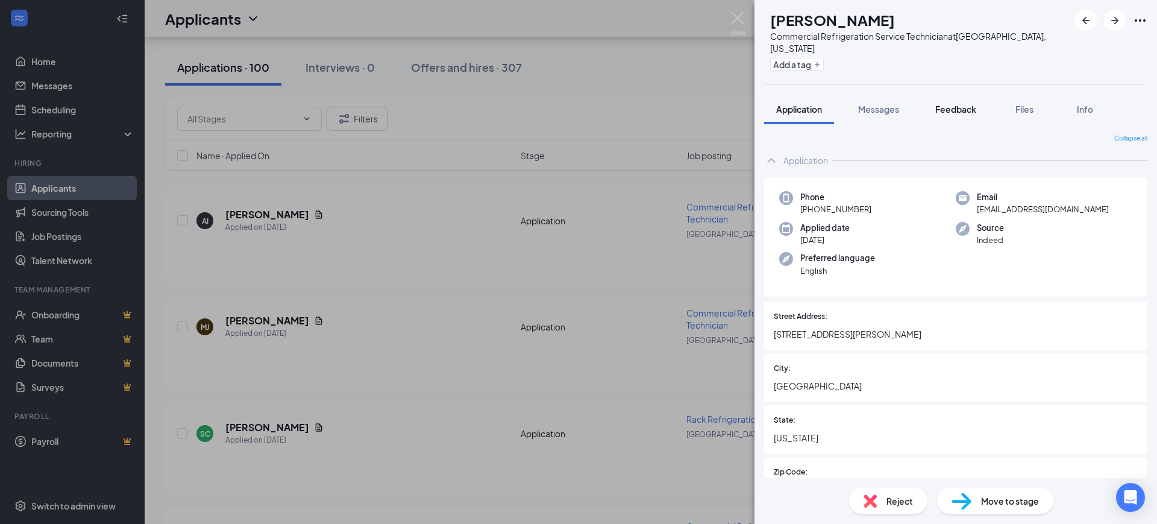
click at [957, 104] on span "Feedback" at bounding box center [955, 109] width 41 height 11
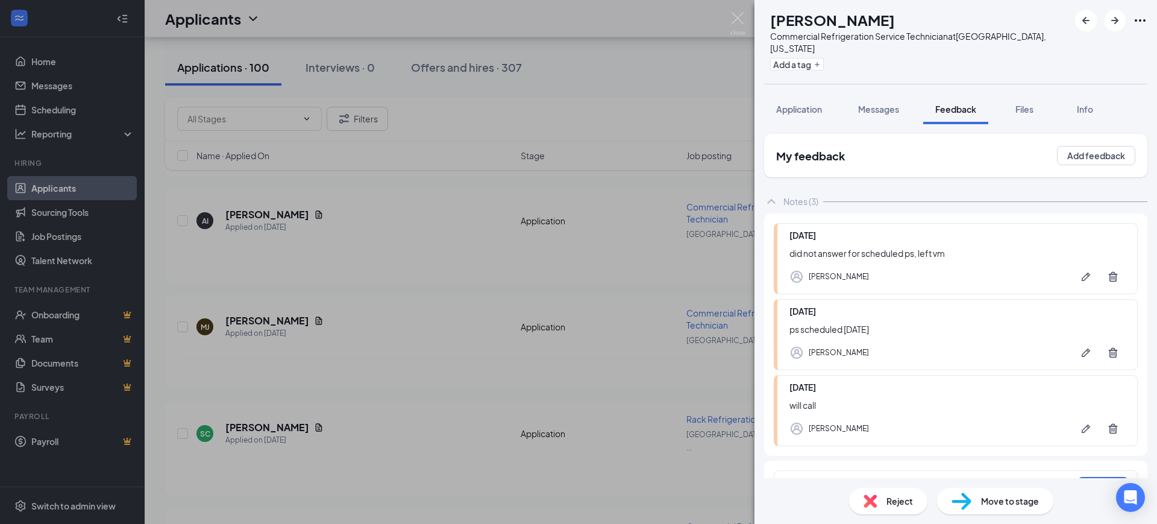
click at [875, 508] on div "Reject" at bounding box center [888, 500] width 78 height 27
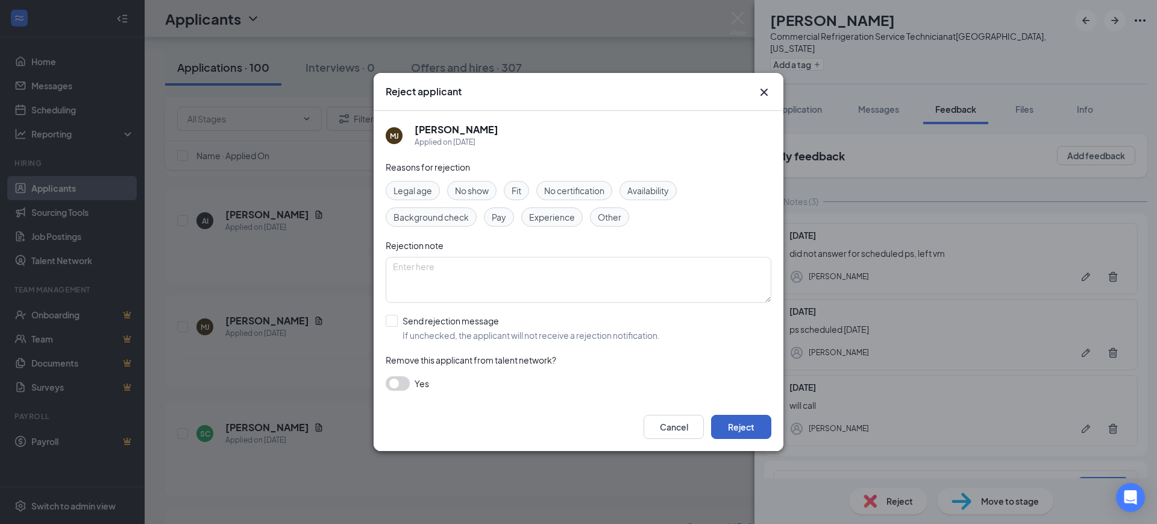
click at [743, 425] on button "Reject" at bounding box center [741, 426] width 60 height 24
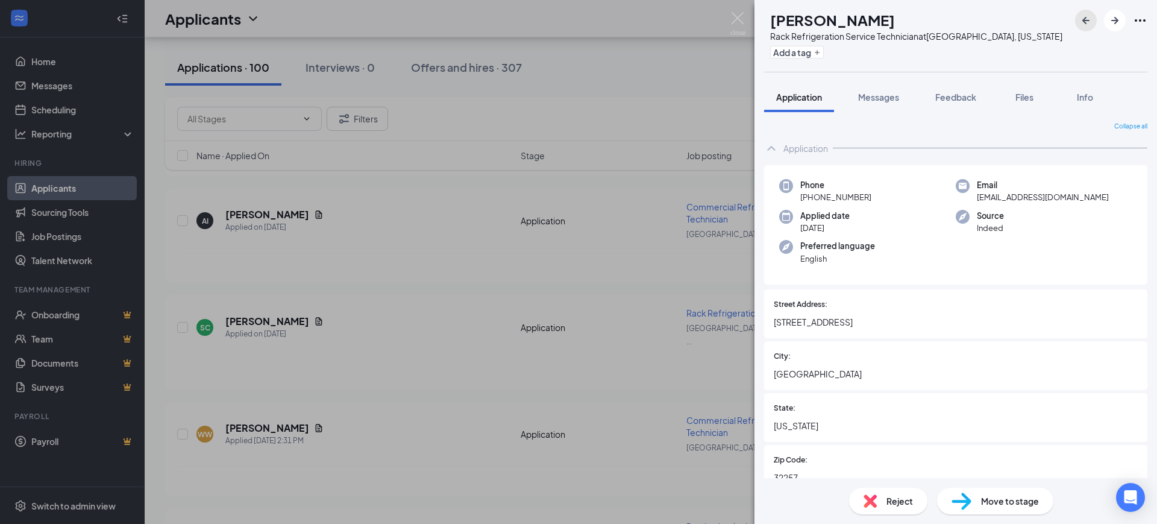
click at [1084, 20] on icon "ArrowLeftNew" at bounding box center [1085, 20] width 7 height 7
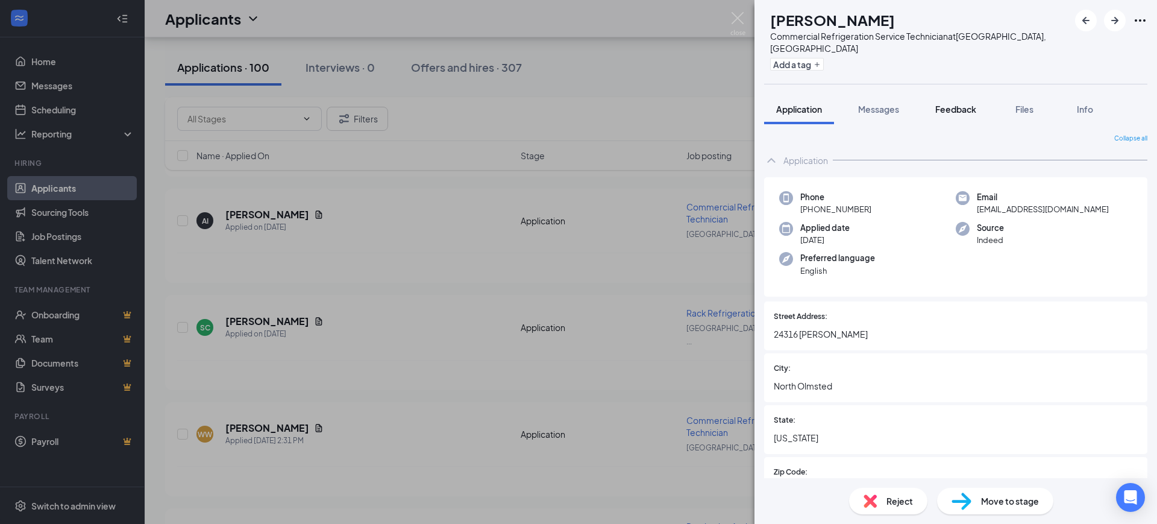
click at [965, 104] on span "Feedback" at bounding box center [955, 109] width 41 height 11
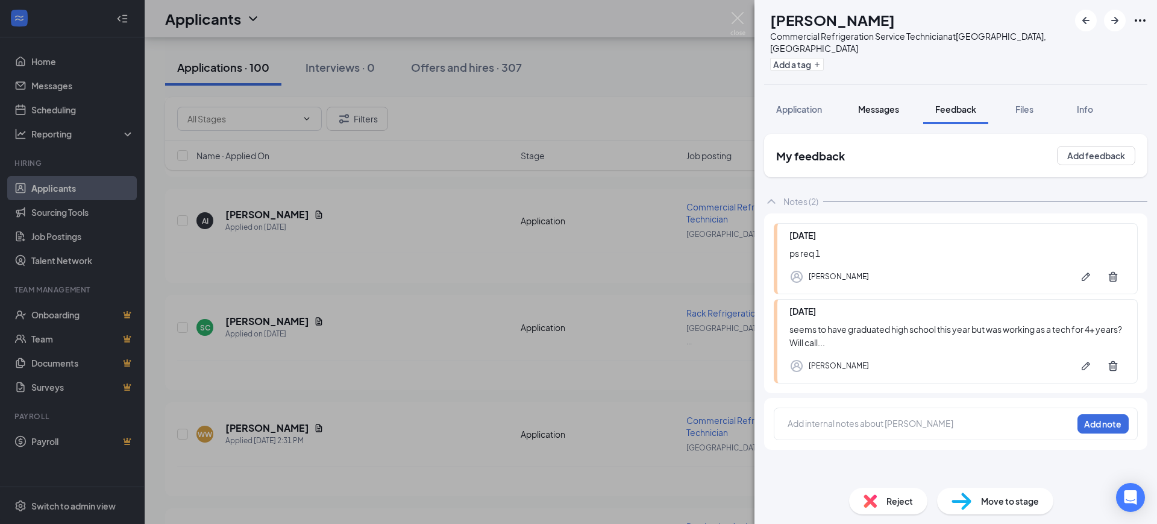
click at [878, 104] on span "Messages" at bounding box center [878, 109] width 41 height 11
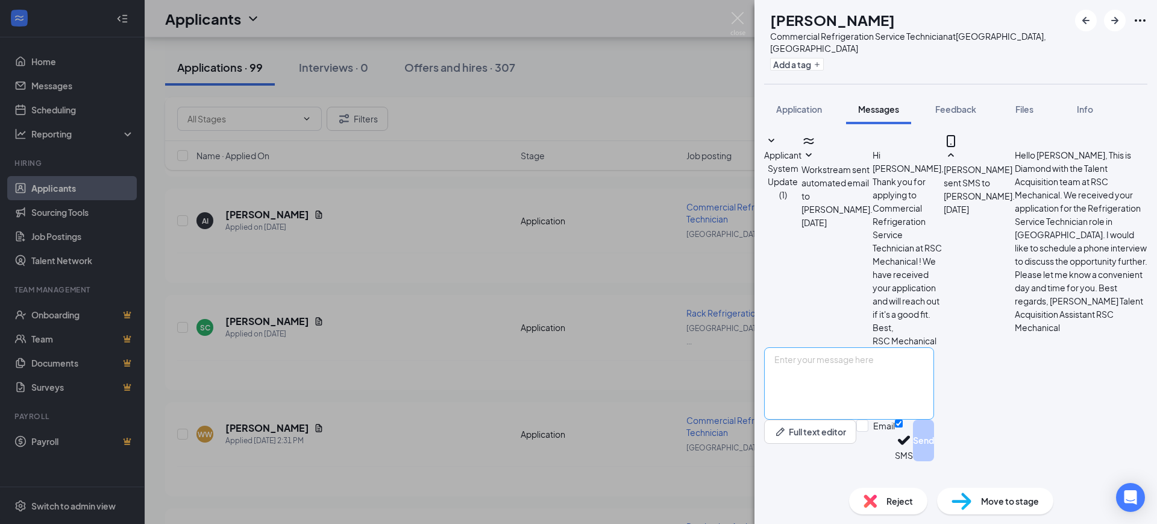
scroll to position [95, 0]
click at [958, 104] on span "Feedback" at bounding box center [955, 109] width 41 height 11
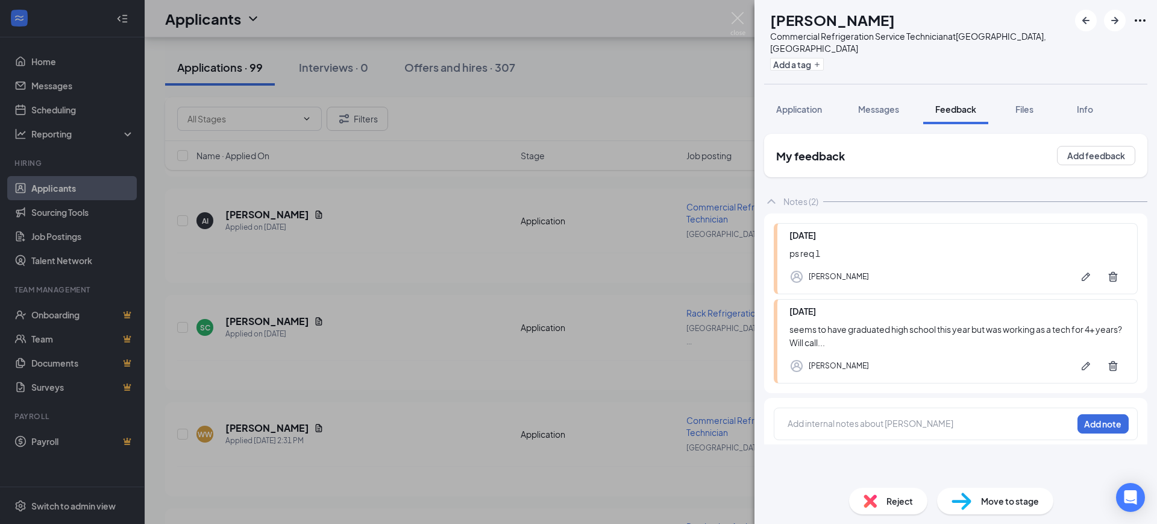
click at [887, 507] on span "Reject" at bounding box center [899, 500] width 27 height 13
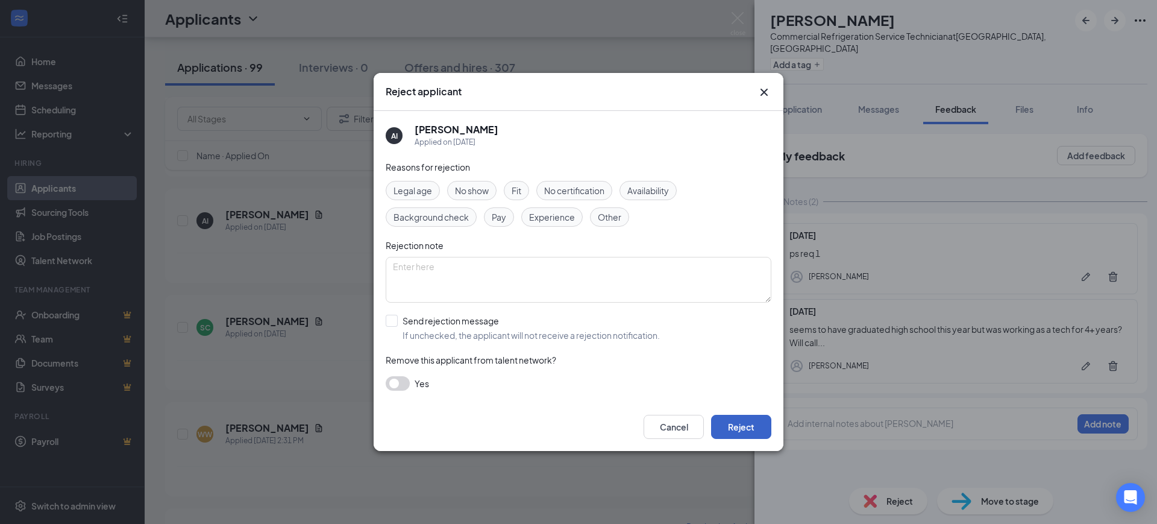
click at [742, 429] on button "Reject" at bounding box center [741, 426] width 60 height 24
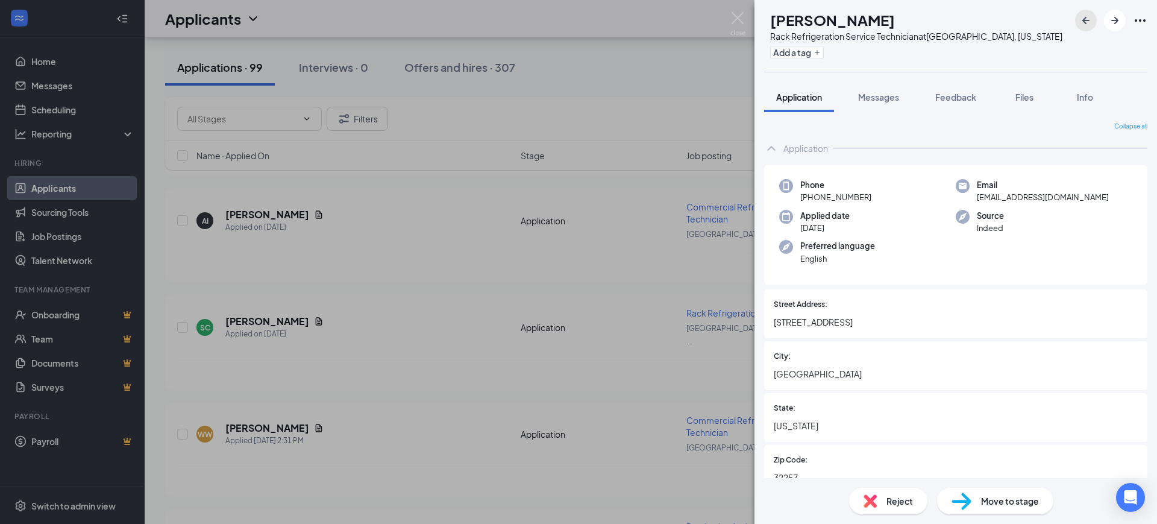
click at [1080, 20] on icon "ArrowLeftNew" at bounding box center [1085, 20] width 14 height 14
click at [1091, 19] on icon "ArrowLeftNew" at bounding box center [1085, 20] width 14 height 14
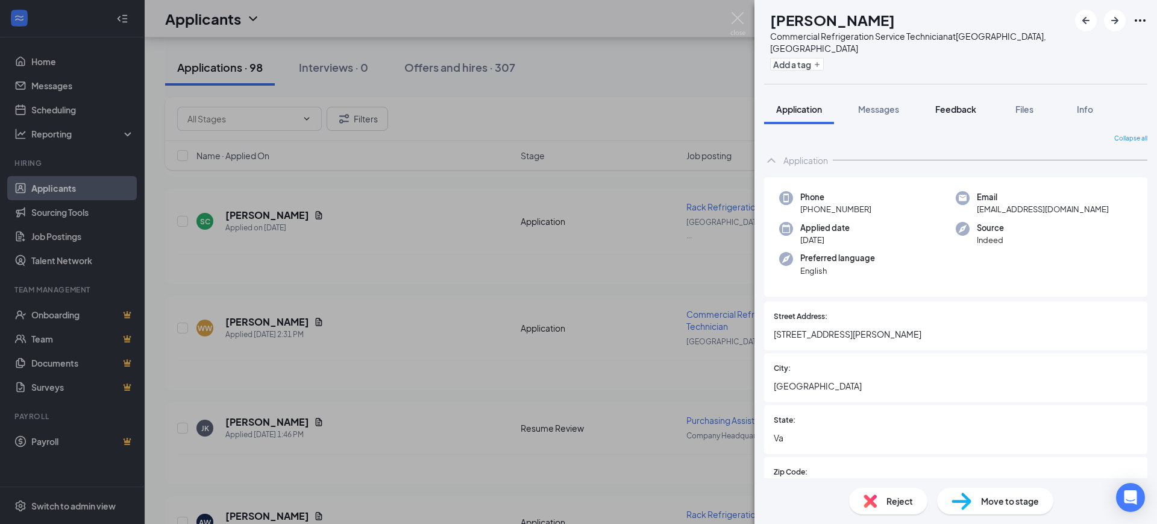
click at [951, 104] on span "Feedback" at bounding box center [955, 109] width 41 height 11
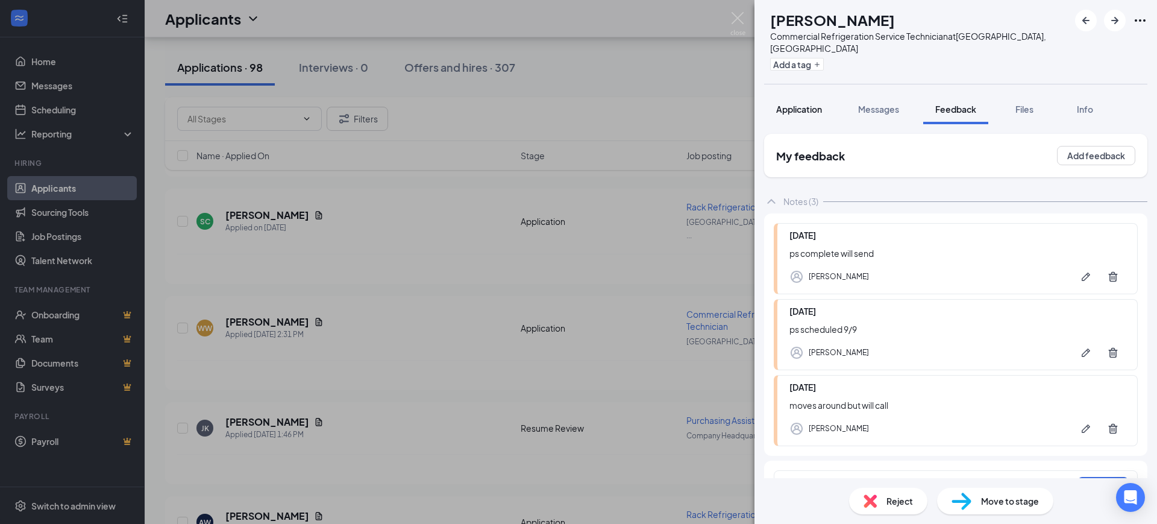
click at [797, 104] on span "Application" at bounding box center [799, 109] width 46 height 11
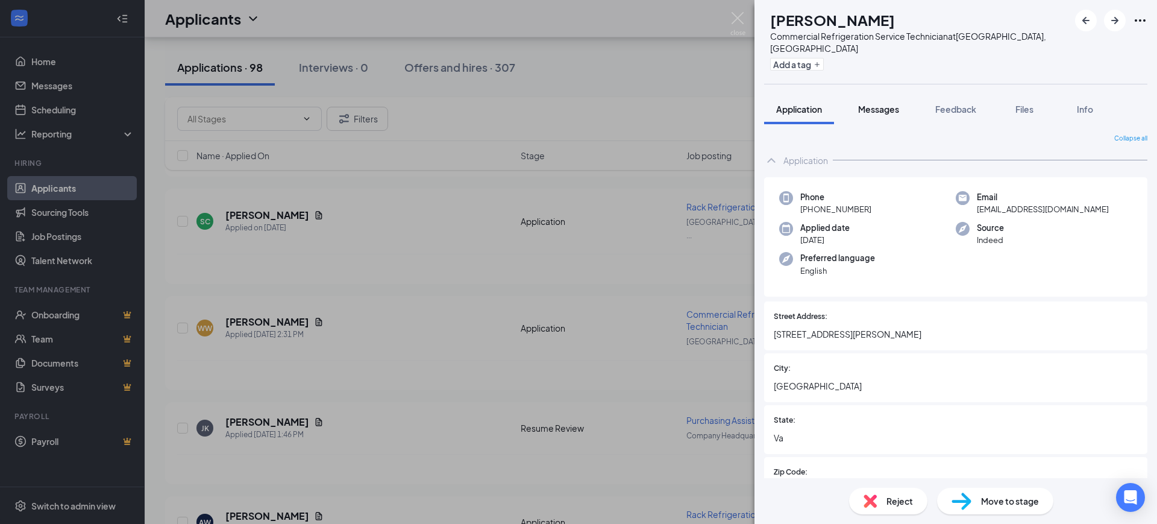
click at [869, 106] on button "Messages" at bounding box center [878, 109] width 65 height 30
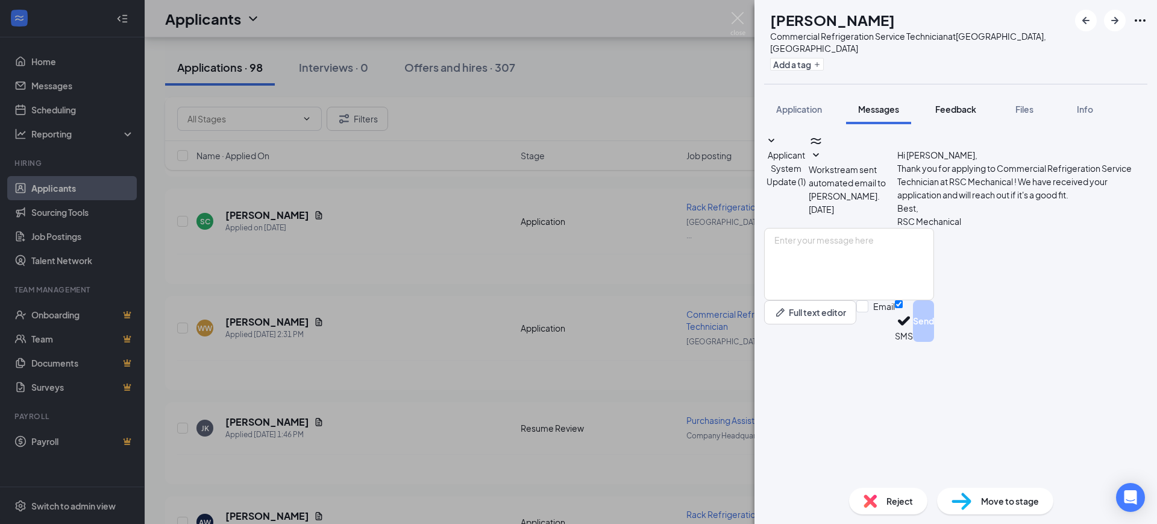
click at [957, 104] on span "Feedback" at bounding box center [955, 109] width 41 height 11
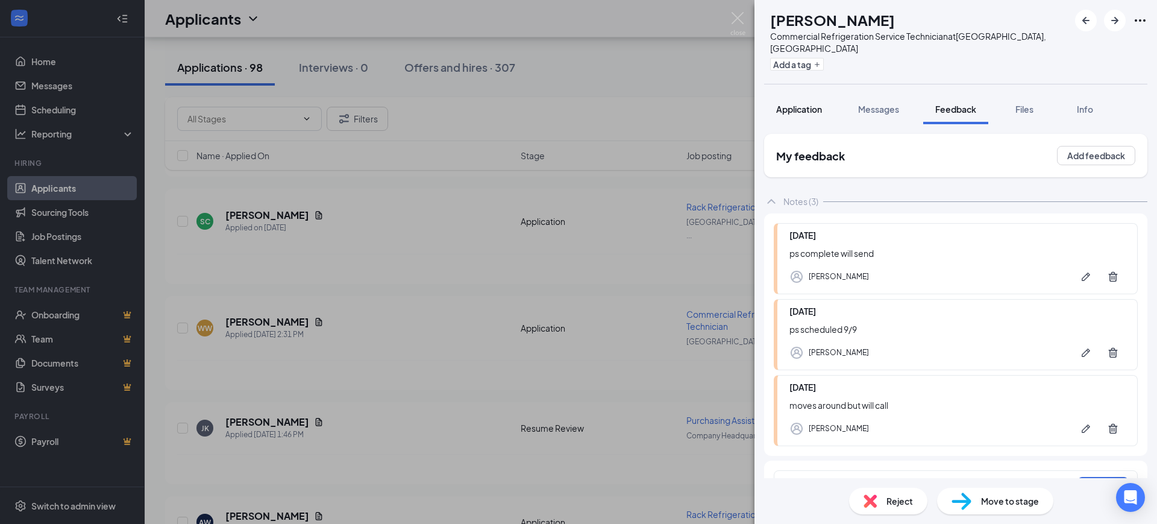
click at [808, 104] on button "Application" at bounding box center [799, 109] width 70 height 30
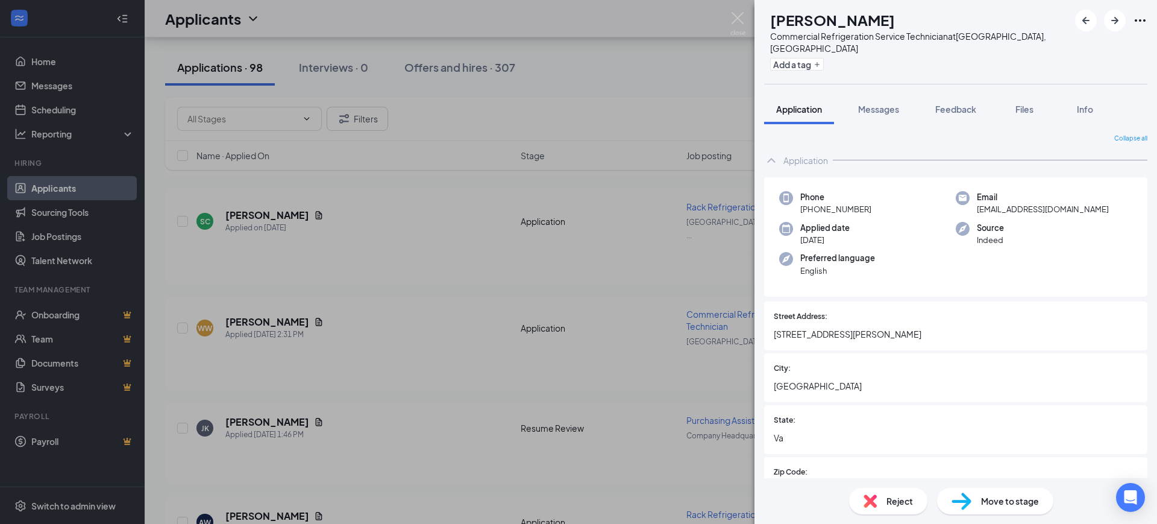
drag, startPoint x: 951, startPoint y: 91, endPoint x: 1005, endPoint y: 245, distance: 163.1
click at [951, 104] on span "Feedback" at bounding box center [955, 109] width 41 height 11
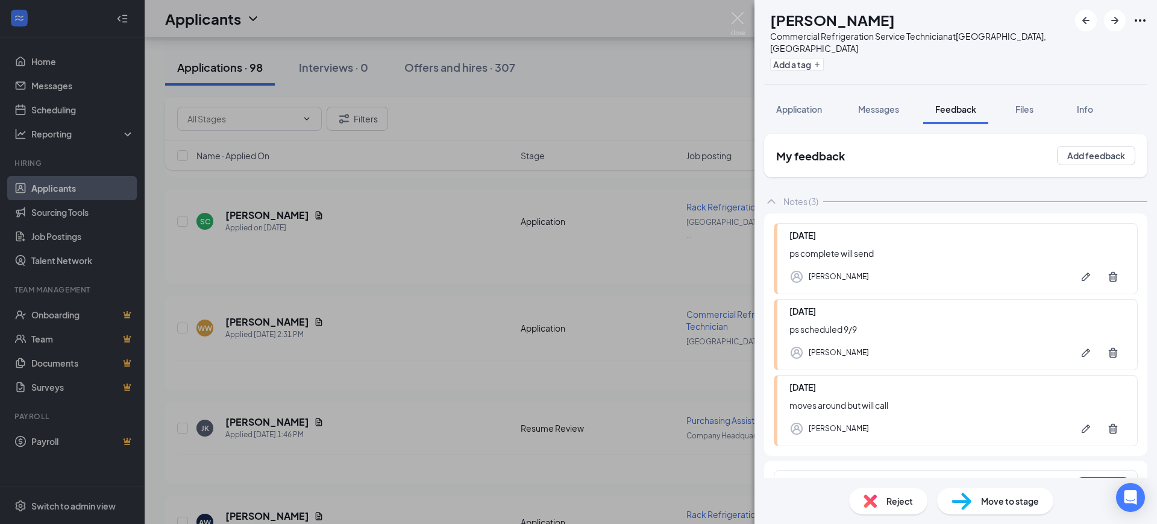
click at [827, 480] on div at bounding box center [930, 486] width 284 height 13
click at [940, 475] on button "Add note" at bounding box center [916, 484] width 48 height 19
drag, startPoint x: 811, startPoint y: 105, endPoint x: 1052, endPoint y: 197, distance: 258.6
click at [811, 104] on button "Application" at bounding box center [799, 109] width 70 height 30
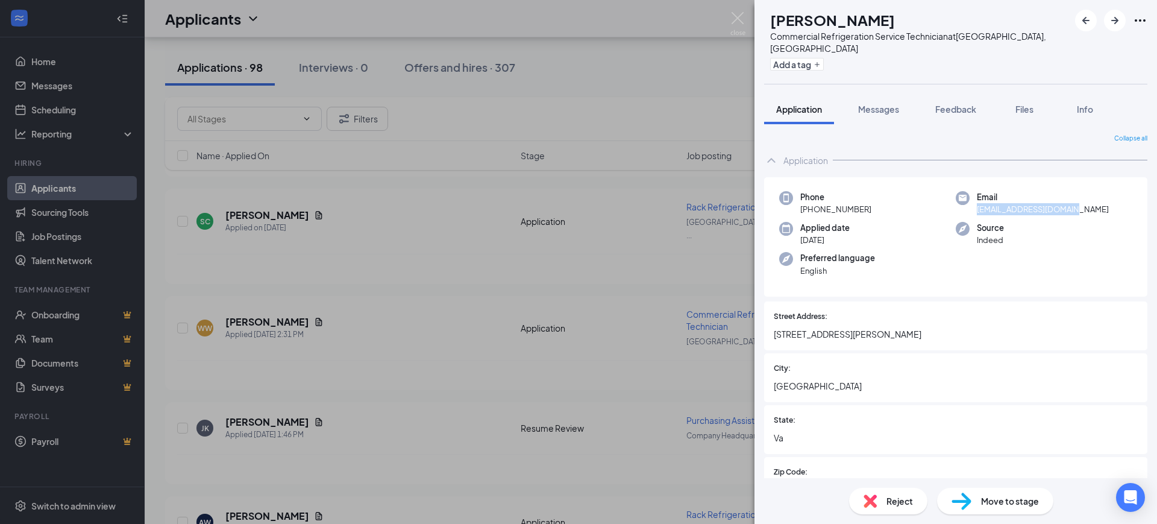
drag, startPoint x: 1066, startPoint y: 197, endPoint x: 963, endPoint y: 203, distance: 103.2
click at [963, 203] on div "Phone +1 (540) 739-5983 Email bry.jones322@gmail.com Applied date Sep 6 Source …" at bounding box center [955, 237] width 383 height 120
copy span "bry.jones322@gmail.com"
